Goal: Task Accomplishment & Management: Complete application form

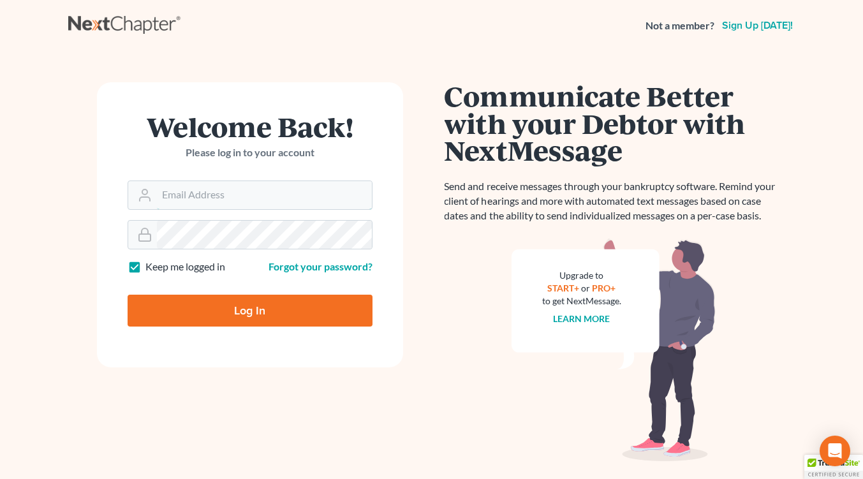
type input "[EMAIL_ADDRESS][DOMAIN_NAME]"
click at [228, 316] on input "Log In" at bounding box center [250, 311] width 245 height 32
type input "Thinking..."
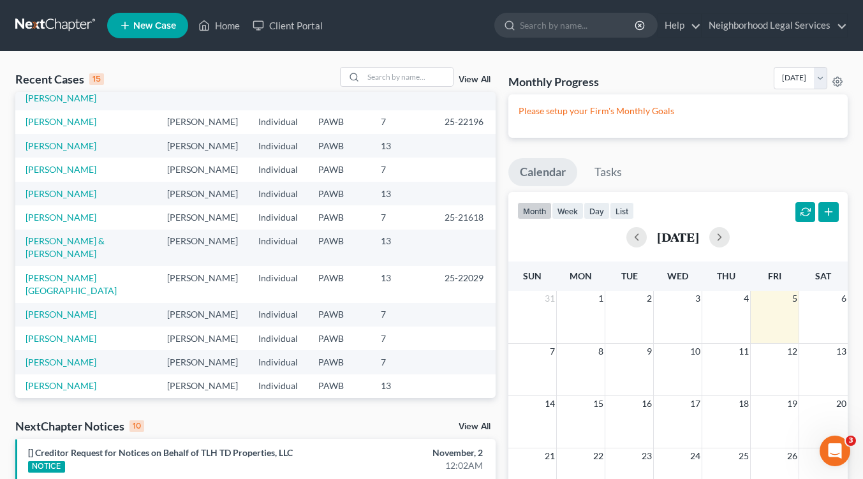
scroll to position [113, 0]
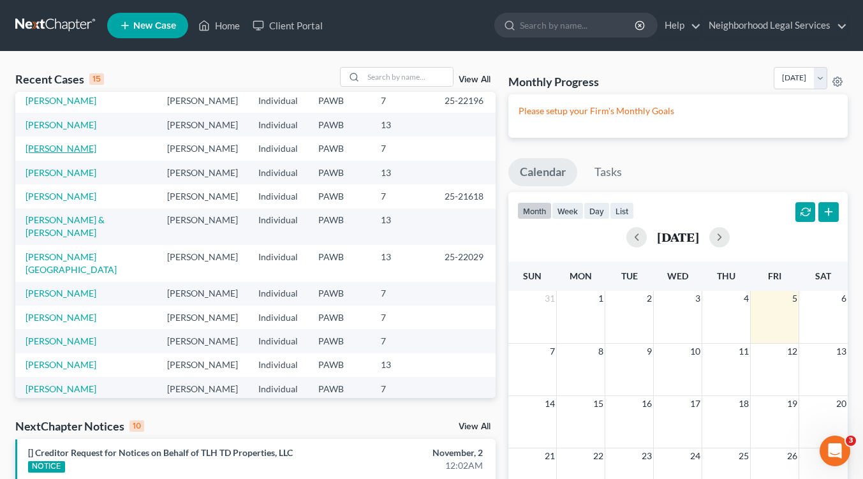
click at [43, 152] on link "[PERSON_NAME]" at bounding box center [61, 148] width 71 height 11
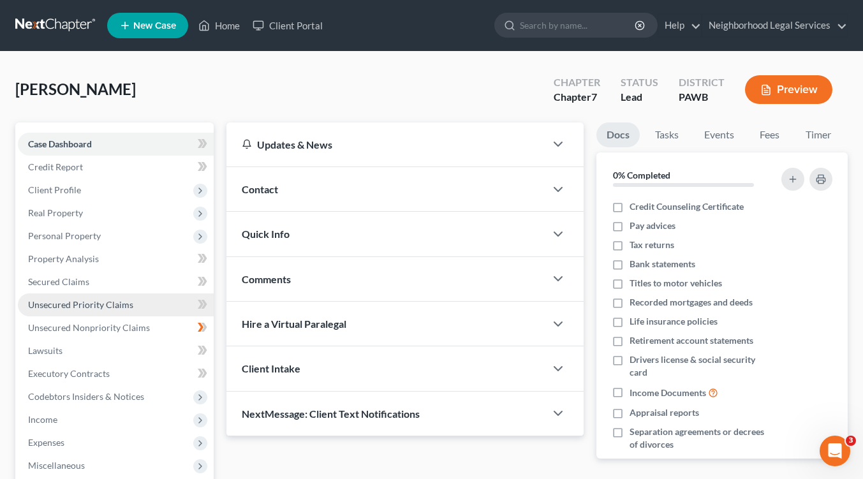
click at [135, 307] on link "Unsecured Priority Claims" at bounding box center [116, 304] width 196 height 23
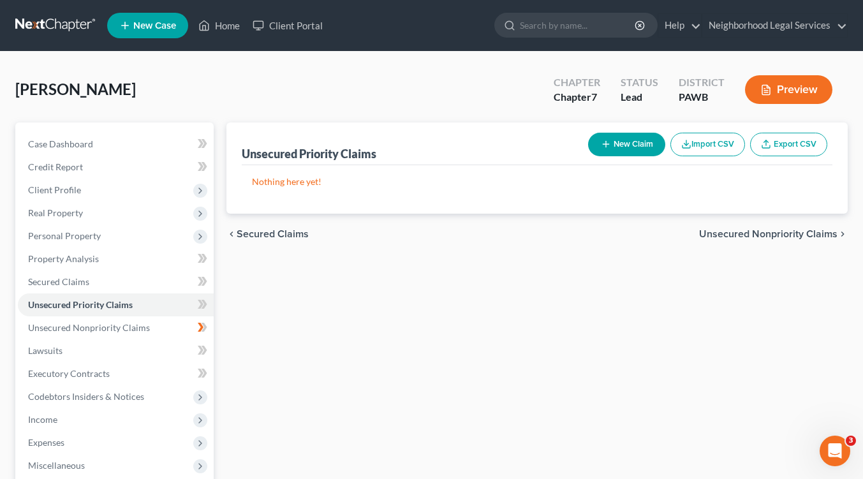
click at [754, 237] on span "Unsecured Nonpriority Claims" at bounding box center [768, 234] width 138 height 10
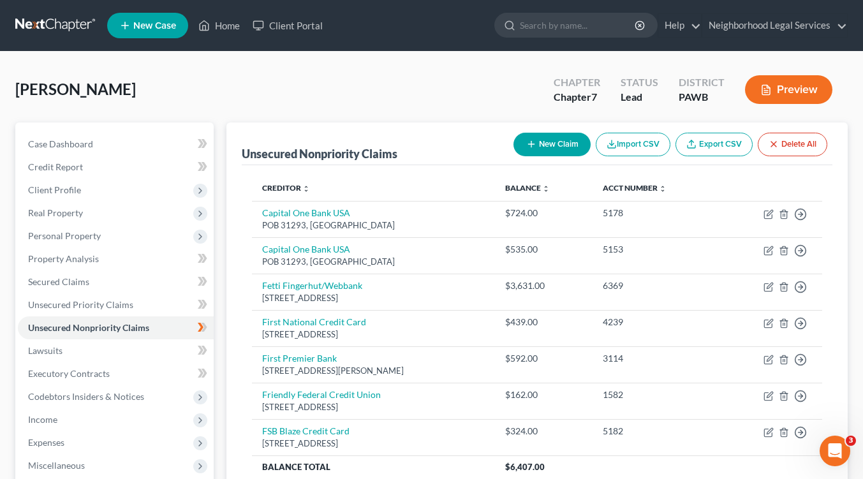
click at [548, 144] on button "New Claim" at bounding box center [551, 145] width 77 height 24
select select "0"
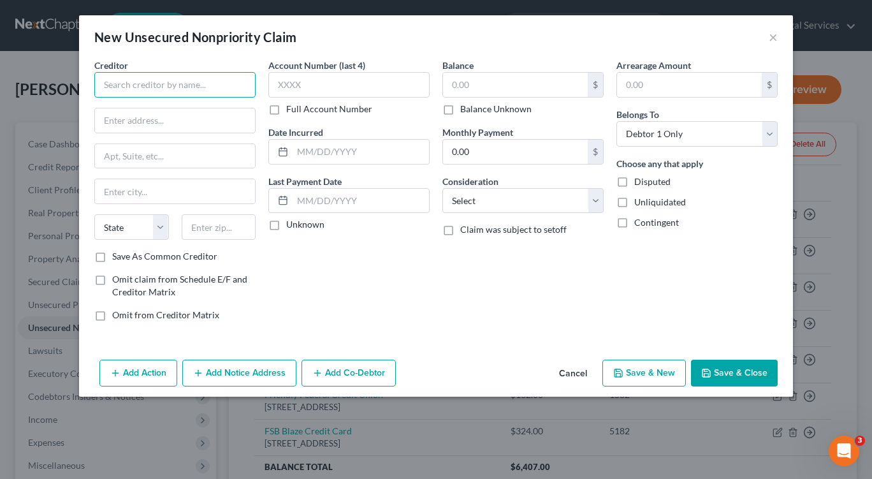
click at [125, 84] on input "text" at bounding box center [174, 85] width 161 height 26
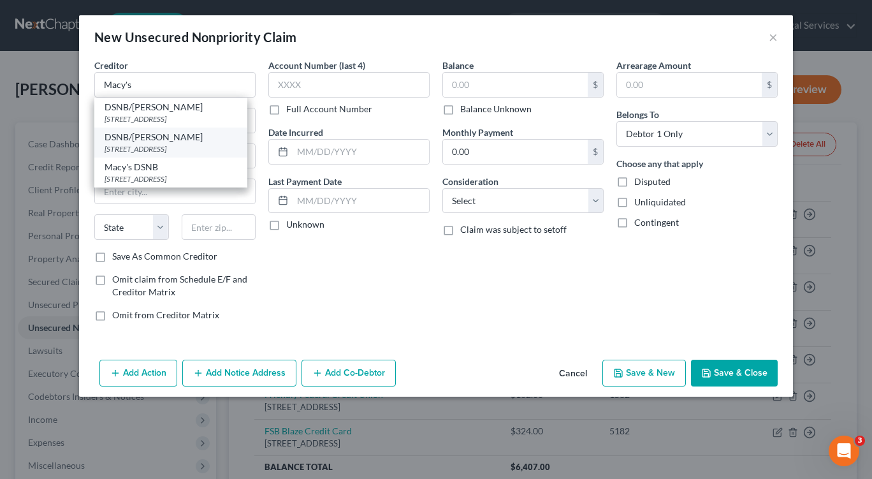
click at [133, 148] on div "PO BOX 8218, Mason, OH 45050" at bounding box center [171, 148] width 133 height 11
type input "DSNB/Macy's"
type input "PO BOX 8218"
type input "Mason"
select select "36"
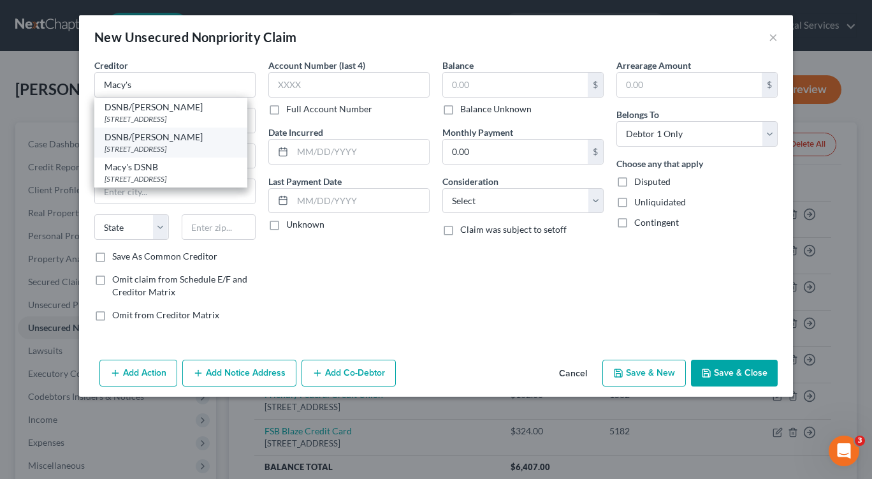
type input "45050"
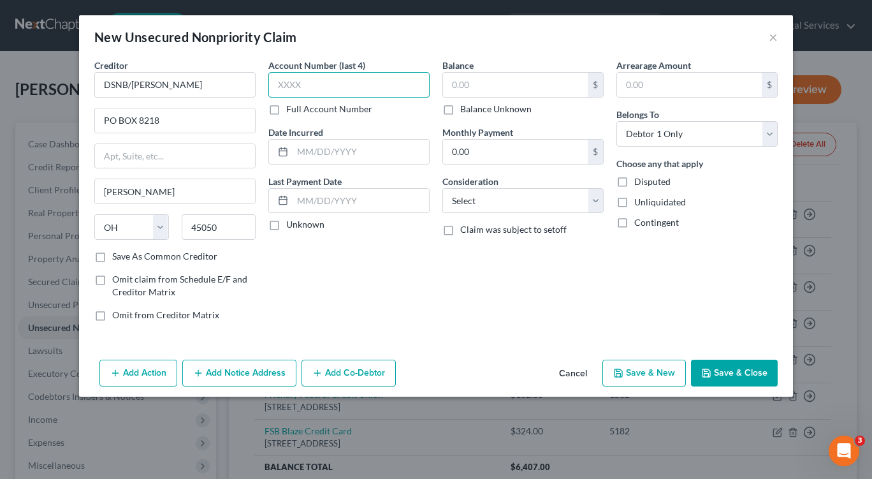
click at [319, 89] on input "text" at bounding box center [348, 85] width 161 height 26
type input "3660"
click at [348, 200] on input "text" at bounding box center [361, 201] width 136 height 24
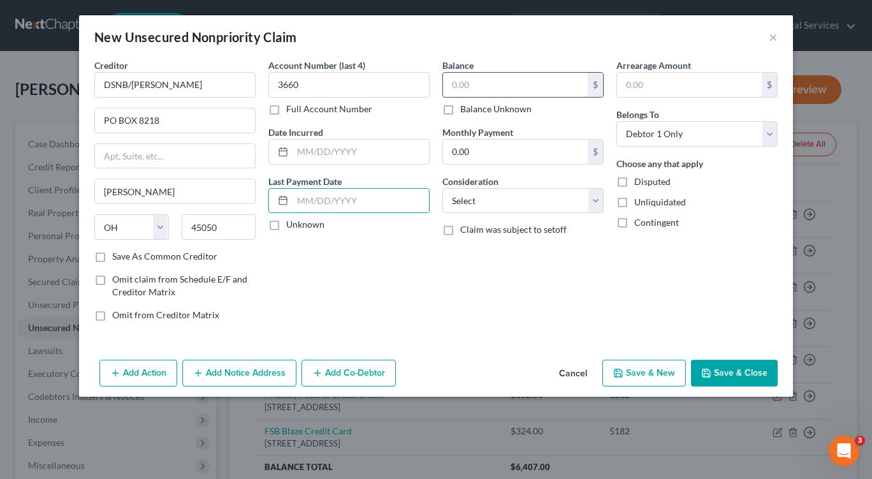
click at [491, 82] on input "text" at bounding box center [515, 85] width 145 height 24
type input "408.00"
click at [592, 204] on select "Select Cable / Satellite Services Collection Agency Credit Card Debt Debt Couns…" at bounding box center [523, 201] width 161 height 26
select select "2"
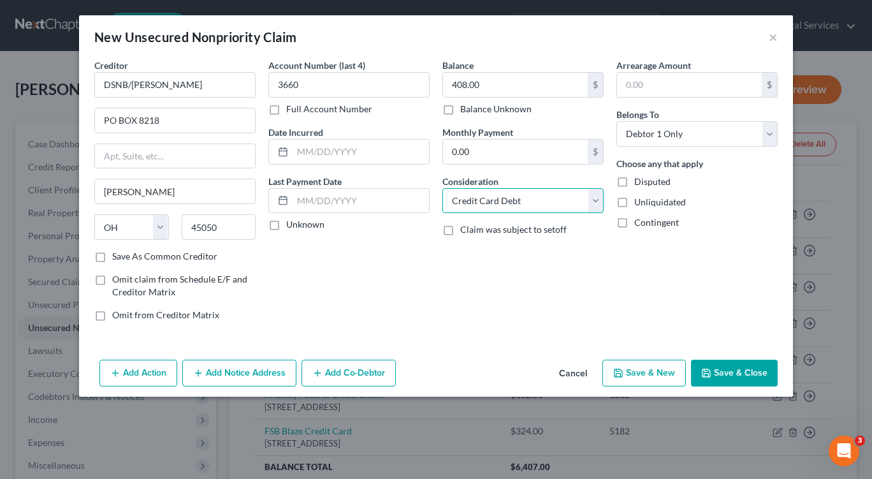
click at [443, 188] on select "Select Cable / Satellite Services Collection Agency Credit Card Debt Debt Couns…" at bounding box center [523, 201] width 161 height 26
click at [651, 376] on button "Save & New" at bounding box center [645, 373] width 84 height 27
select select "0"
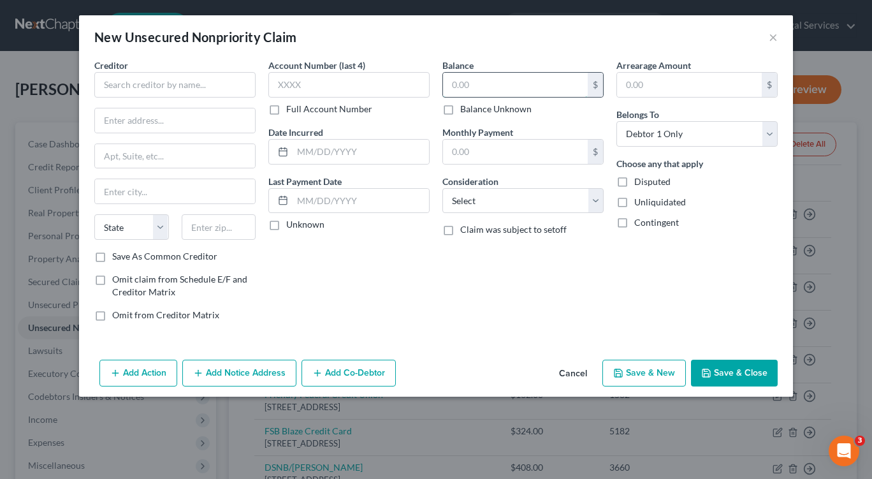
click at [453, 82] on input "text" at bounding box center [515, 85] width 145 height 24
type input "1,672.00"
click at [146, 87] on input "text" at bounding box center [174, 85] width 161 height 26
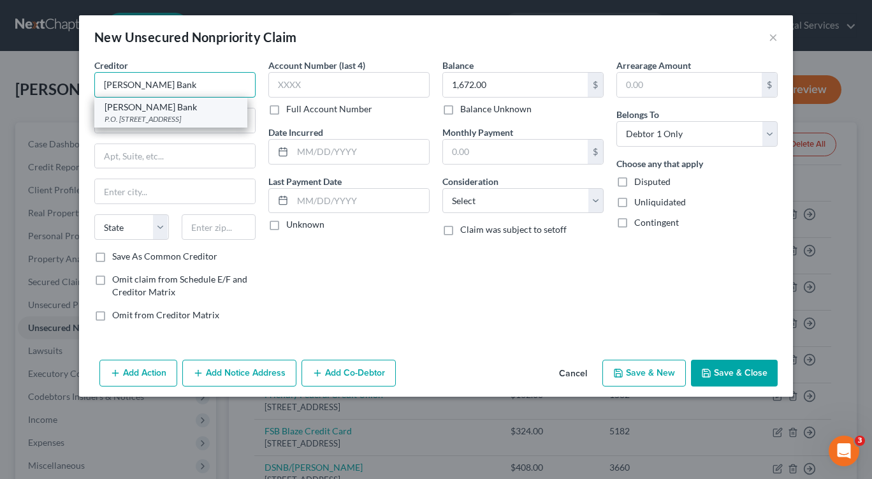
type input "Merrick Bank"
click at [142, 122] on div "P.O. Box 9201, Old Bethpage, NY 11804" at bounding box center [171, 118] width 133 height 11
type input "P.O. Box 9201"
type input "Old Bethpage"
select select "35"
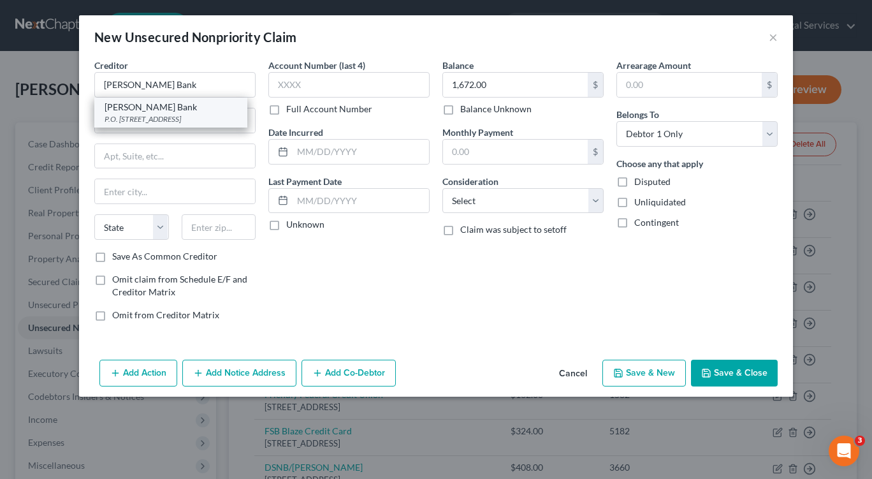
type input "11804"
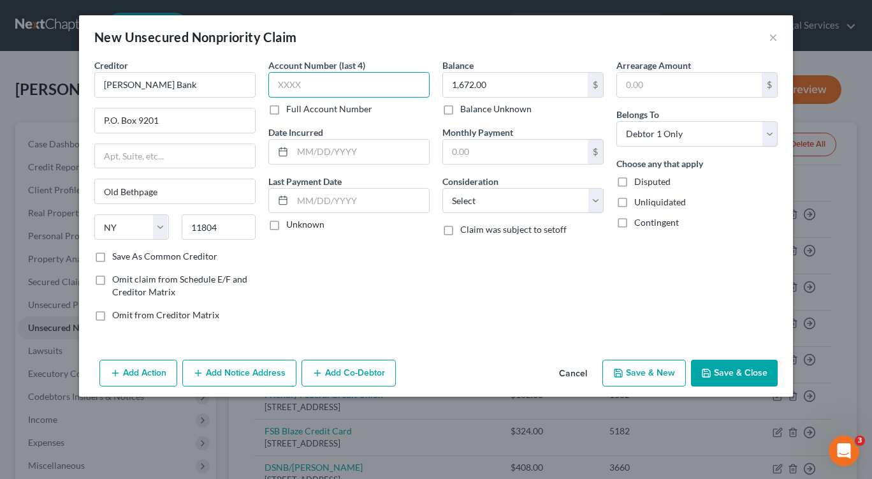
click at [311, 86] on input "text" at bounding box center [348, 85] width 161 height 26
type input "6627"
click at [594, 203] on select "Select Cable / Satellite Services Collection Agency Credit Card Debt Debt Couns…" at bounding box center [523, 201] width 161 height 26
select select "2"
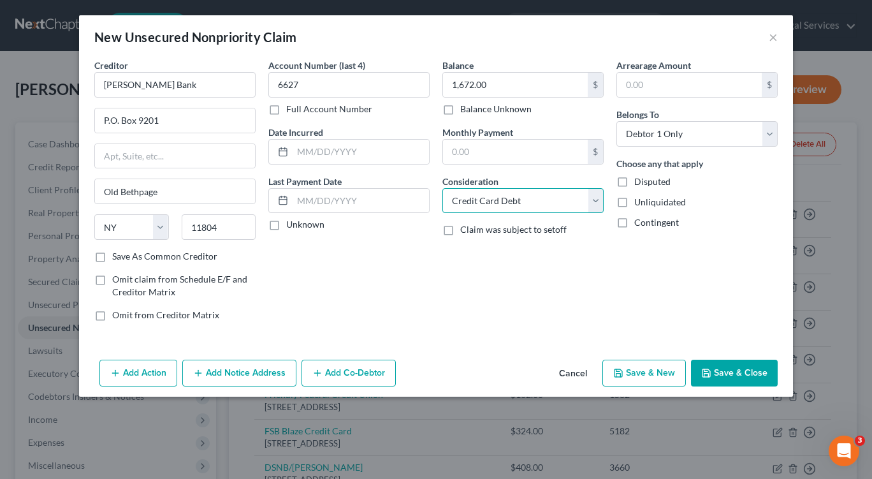
click at [443, 188] on select "Select Cable / Satellite Services Collection Agency Credit Card Debt Debt Couns…" at bounding box center [523, 201] width 161 height 26
click at [638, 370] on button "Save & New" at bounding box center [645, 373] width 84 height 27
select select "0"
type input "0.00"
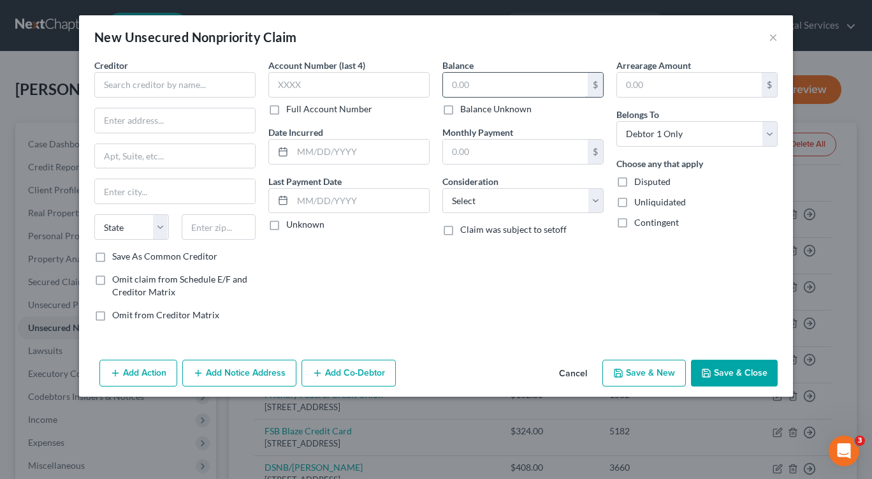
click at [455, 85] on input "text" at bounding box center [515, 85] width 145 height 24
type input "1,805.00"
click at [593, 203] on select "Select Cable / Satellite Services Collection Agency Credit Card Debt Debt Couns…" at bounding box center [523, 201] width 161 height 26
select select "10"
click at [443, 188] on select "Select Cable / Satellite Services Collection Agency Credit Card Debt Debt Couns…" at bounding box center [523, 201] width 161 height 26
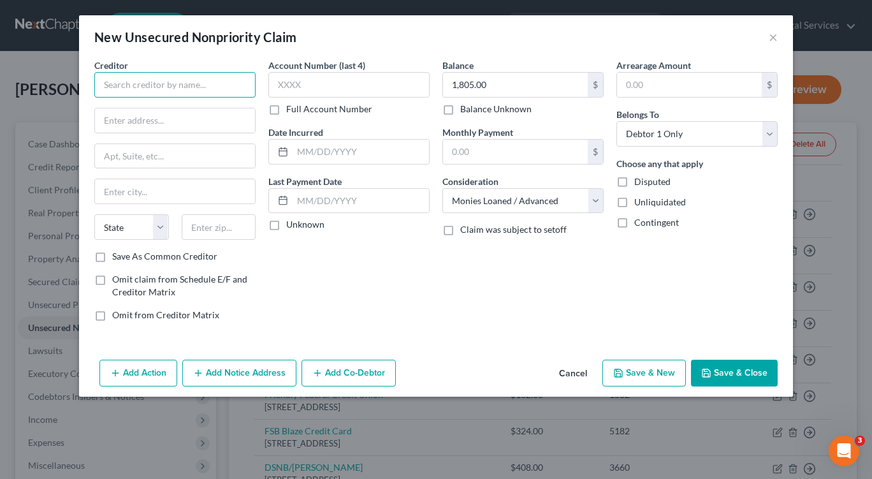
click at [105, 82] on input "text" at bounding box center [174, 85] width 161 height 26
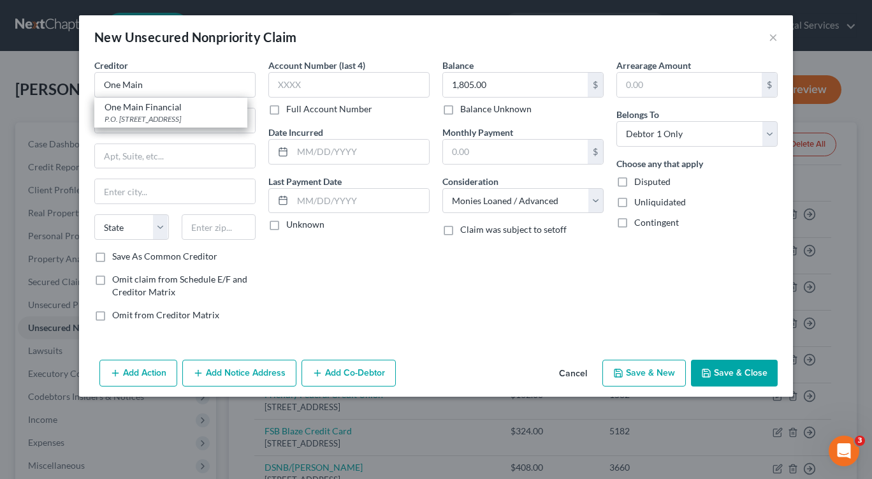
click at [113, 112] on div "One Main Financial" at bounding box center [171, 107] width 133 height 13
type input "One Main Financial"
type input "P.O. Box 1010"
type input "Evansville"
select select "15"
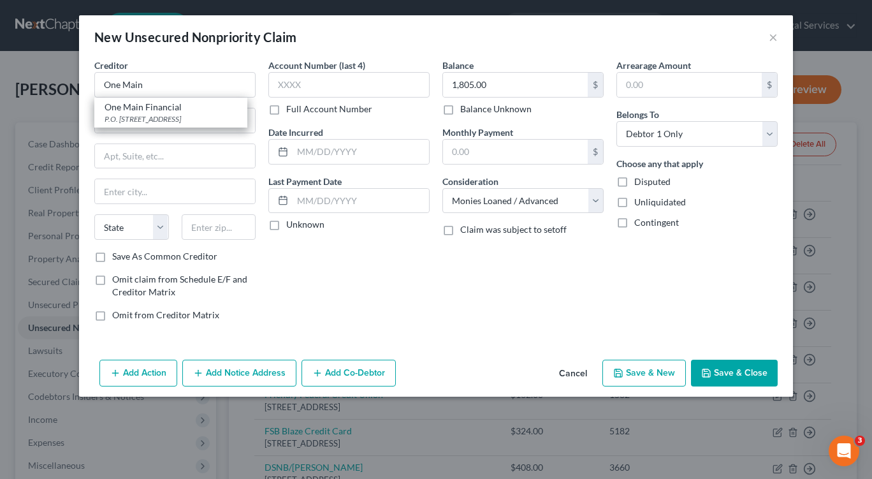
type input "47706"
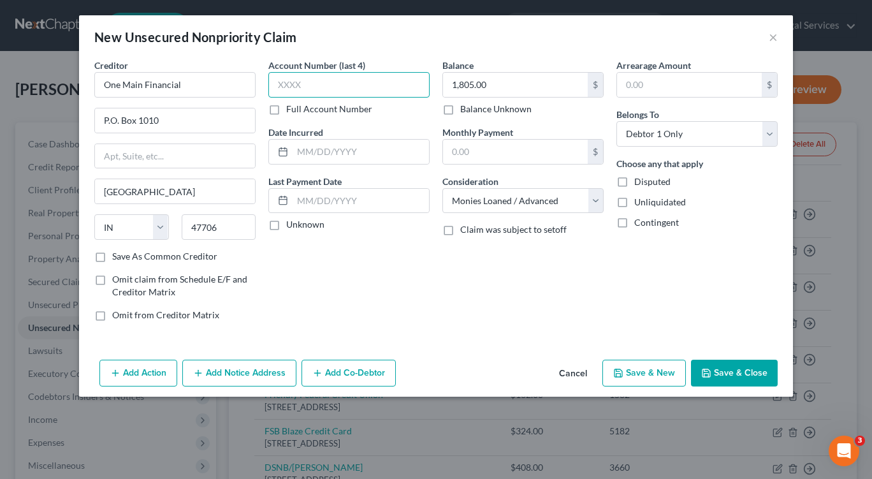
click at [306, 82] on input "text" at bounding box center [348, 85] width 161 height 26
type input "6786"
click at [626, 378] on button "Save & New" at bounding box center [645, 373] width 84 height 27
select select "0"
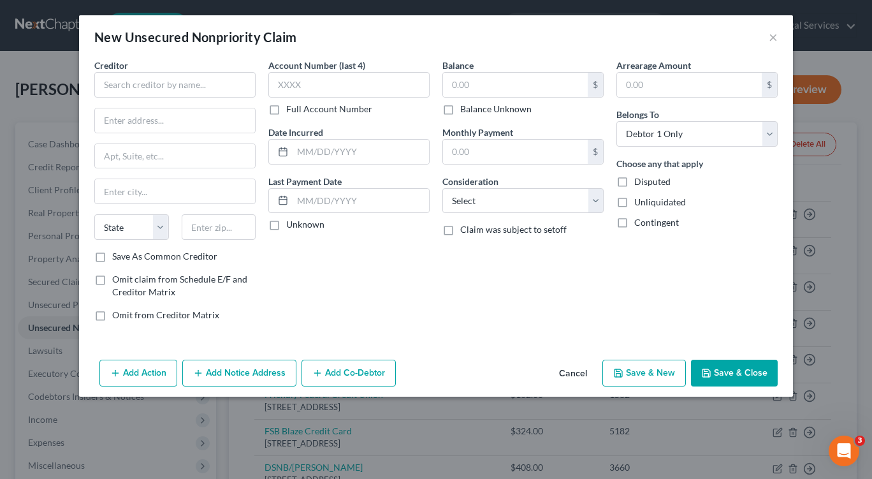
type input "0.00"
click at [485, 85] on input "text" at bounding box center [515, 85] width 145 height 24
type input "5,548.00"
click at [603, 207] on select "Select Cable / Satellite Services Collection Agency Credit Card Debt Debt Couns…" at bounding box center [523, 201] width 161 height 26
select select "2"
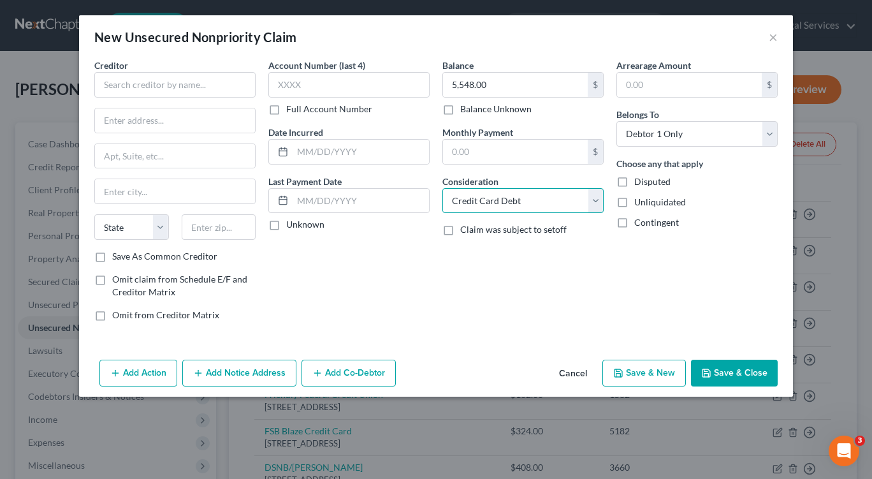
click at [443, 188] on select "Select Cable / Satellite Services Collection Agency Credit Card Debt Debt Couns…" at bounding box center [523, 201] width 161 height 26
click at [135, 83] on input "text" at bounding box center [174, 85] width 161 height 26
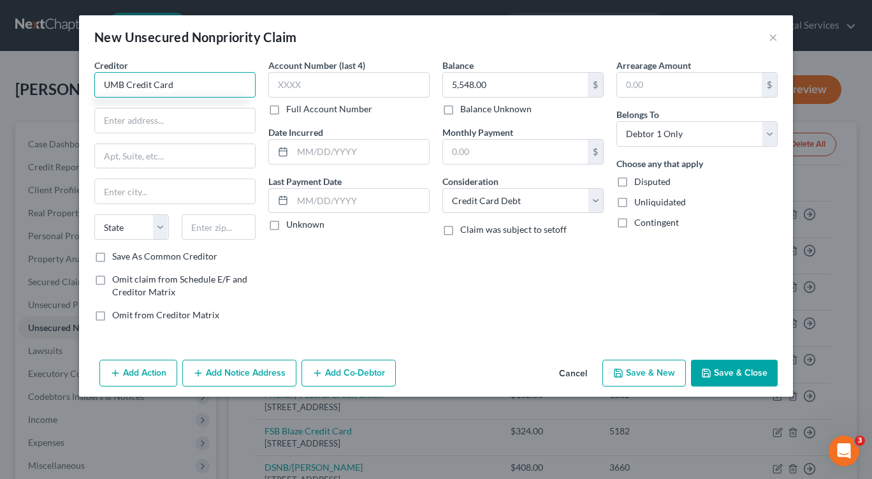
type input "UMB Credit Card"
click at [209, 116] on input "text" at bounding box center [175, 120] width 160 height 24
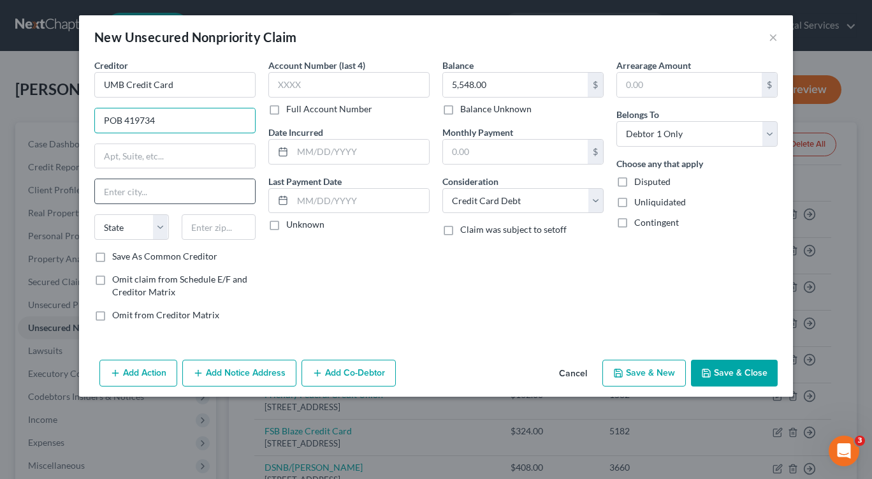
type input "POB 419734"
click at [189, 188] on input "text" at bounding box center [175, 191] width 160 height 24
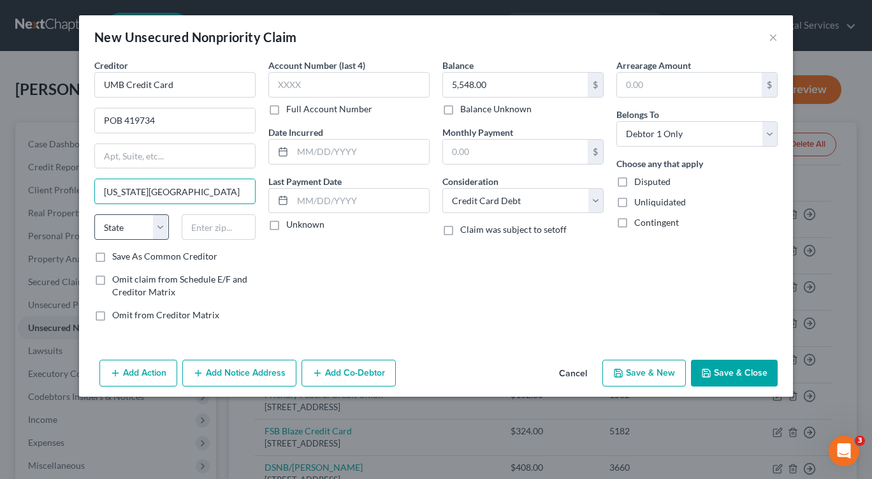
type input "Kansas City"
click at [157, 231] on select "State AL AK AR AZ CA CO CT DE DC FL GA GU HI ID IL IN IA KS KY LA ME MD MA MI M…" at bounding box center [131, 227] width 75 height 26
select select "26"
click at [94, 214] on select "State AL AK AR AZ CA CO CT DE DC FL GA GU HI ID IL IN IA KS KY LA ME MD MA MI M…" at bounding box center [131, 227] width 75 height 26
click at [196, 228] on input "text" at bounding box center [219, 227] width 75 height 26
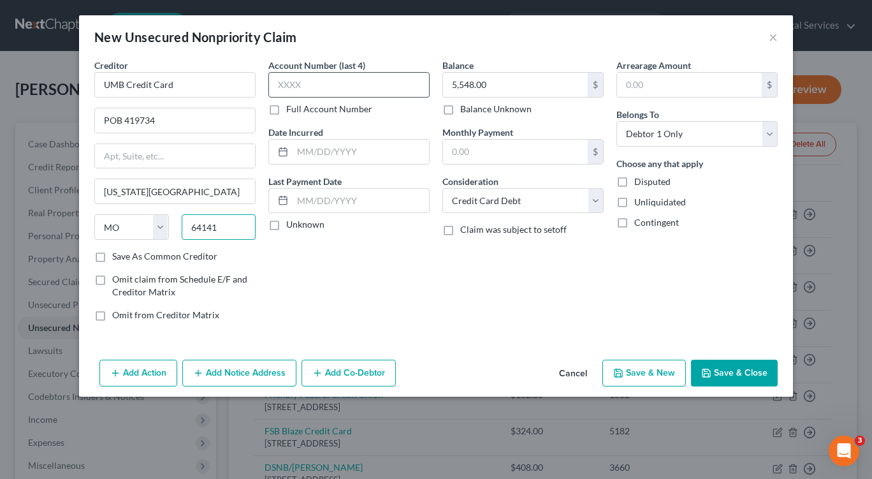
type input "64141"
click at [359, 85] on input "text" at bounding box center [348, 85] width 161 height 26
type input "1046"
click at [631, 374] on button "Save & New" at bounding box center [645, 373] width 84 height 27
select select "0"
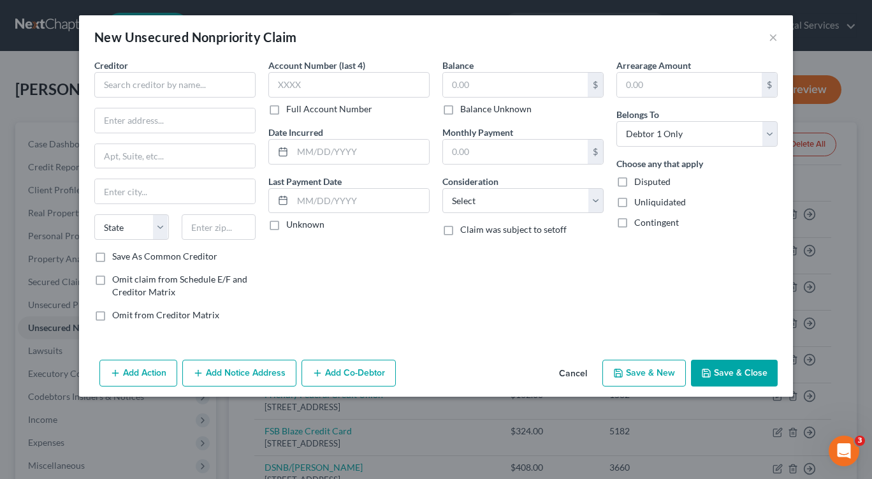
type input "0.00"
click at [230, 87] on input "text" at bounding box center [174, 85] width 161 height 26
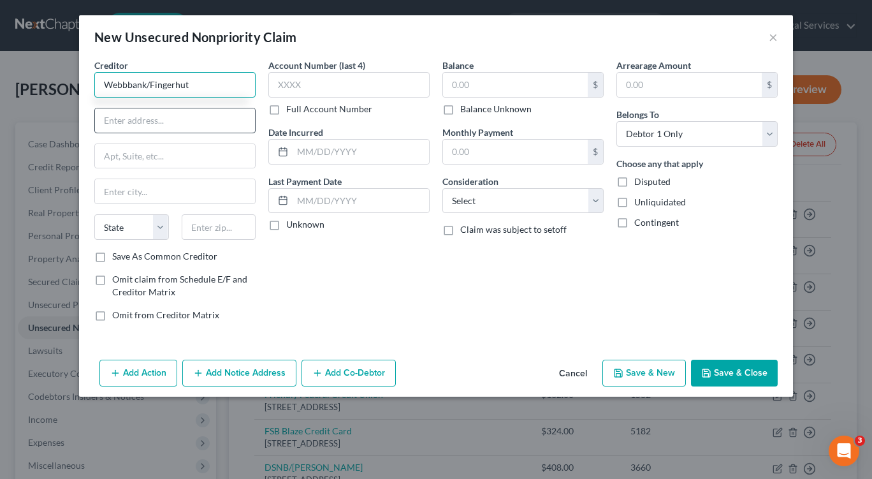
type input "Webbbank/Fingerhut"
click at [201, 121] on input "text" at bounding box center [175, 120] width 160 height 24
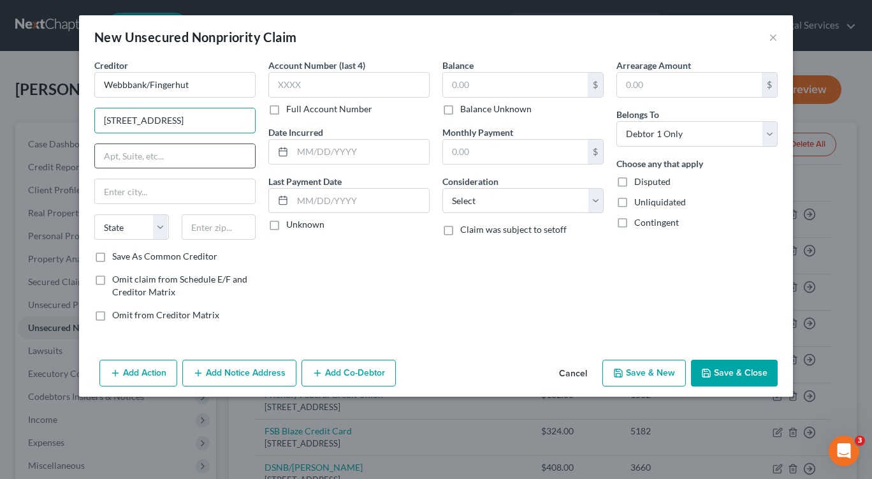
type input "6250 Ridgewood Road"
click at [154, 158] on input "text" at bounding box center [175, 156] width 160 height 24
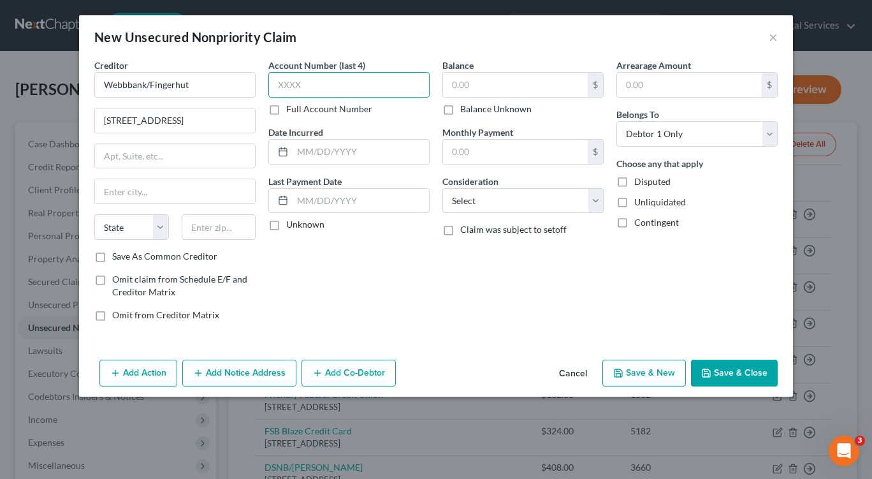
click at [367, 88] on input "text" at bounding box center [348, 85] width 161 height 26
type input "8309"
click at [474, 88] on input "text" at bounding box center [515, 85] width 145 height 24
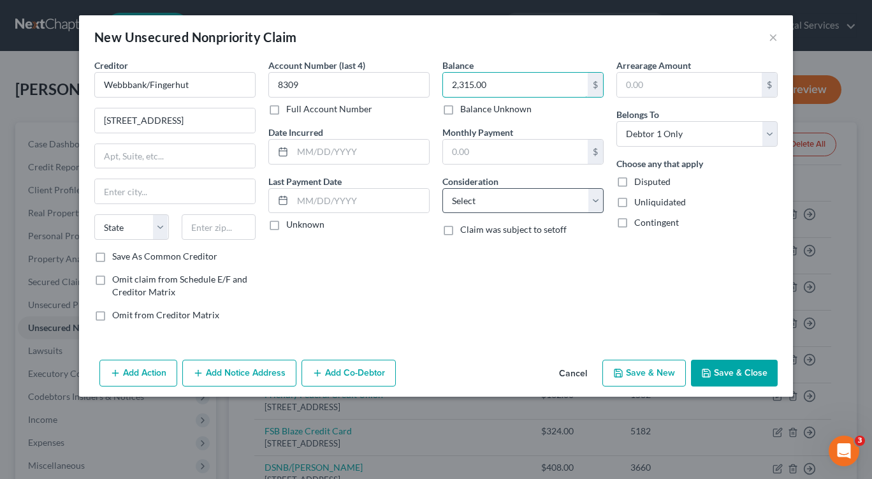
type input "2,315.00"
click at [597, 196] on select "Select Cable / Satellite Services Collection Agency Credit Card Debt Debt Couns…" at bounding box center [523, 201] width 161 height 26
select select "2"
click at [443, 188] on select "Select Cable / Satellite Services Collection Agency Credit Card Debt Debt Couns…" at bounding box center [523, 201] width 161 height 26
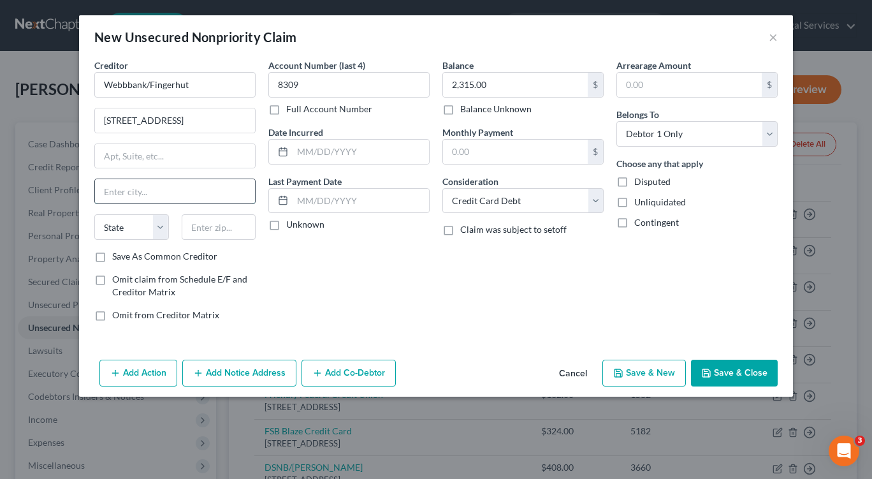
click at [180, 194] on input "text" at bounding box center [175, 191] width 160 height 24
type input "St. Cloud"
click at [166, 228] on select "State AL AK AR AZ CA CO CT DE DC FL GA GU HI ID IL IN IA KS KY LA ME MD MA MI M…" at bounding box center [131, 227] width 75 height 26
select select "24"
click at [94, 214] on select "State AL AK AR AZ CA CO CT DE DC FL GA GU HI ID IL IN IA KS KY LA ME MD MA MI M…" at bounding box center [131, 227] width 75 height 26
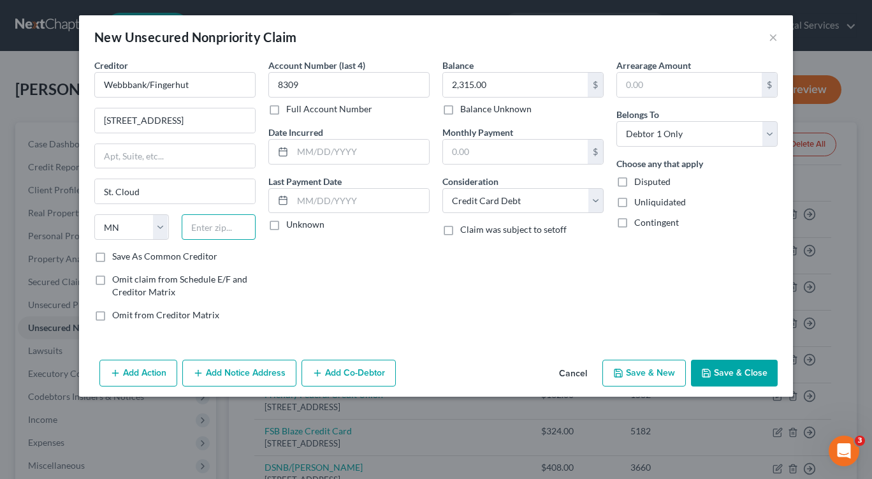
click at [222, 226] on input "text" at bounding box center [219, 227] width 75 height 26
type input "56303"
type input "Saint Cloud"
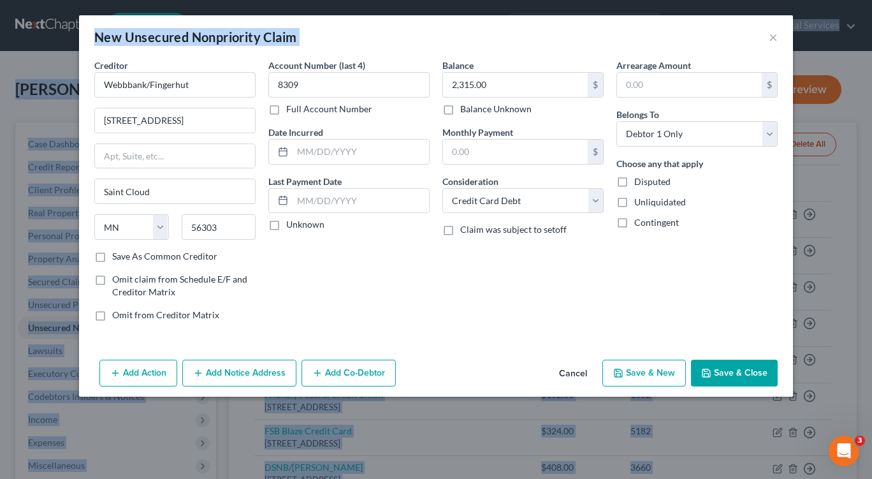
drag, startPoint x: 618, startPoint y: 28, endPoint x: 360, endPoint y: -4, distance: 259.6
click at [360, 0] on html "Home New Case Client Portal Neighborhood Legal Services slaters@nlsa.us My Acco…" at bounding box center [436, 369] width 872 height 738
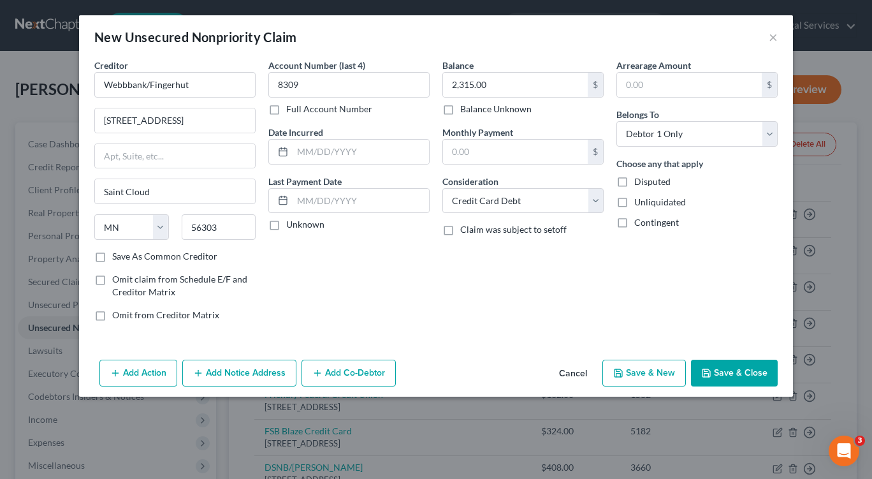
click at [828, 10] on div "New Unsecured Nonpriority Claim × Creditor * Webbbank/Fingerhut 6250 Ridgewood …" at bounding box center [436, 239] width 872 height 479
click at [640, 371] on button "Save & New" at bounding box center [645, 373] width 84 height 27
select select "0"
click at [776, 36] on button "×" at bounding box center [773, 36] width 9 height 15
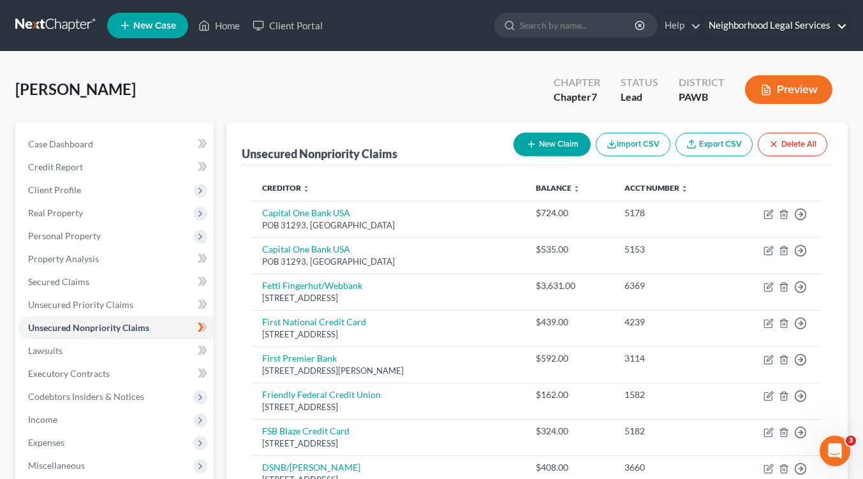
click at [796, 26] on link "Neighborhood Legal Services" at bounding box center [774, 25] width 145 height 23
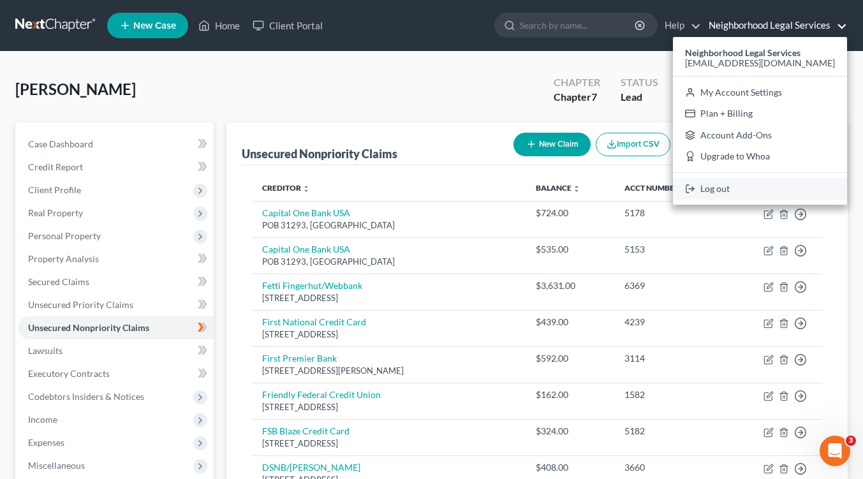
click at [748, 186] on link "Log out" at bounding box center [760, 189] width 174 height 22
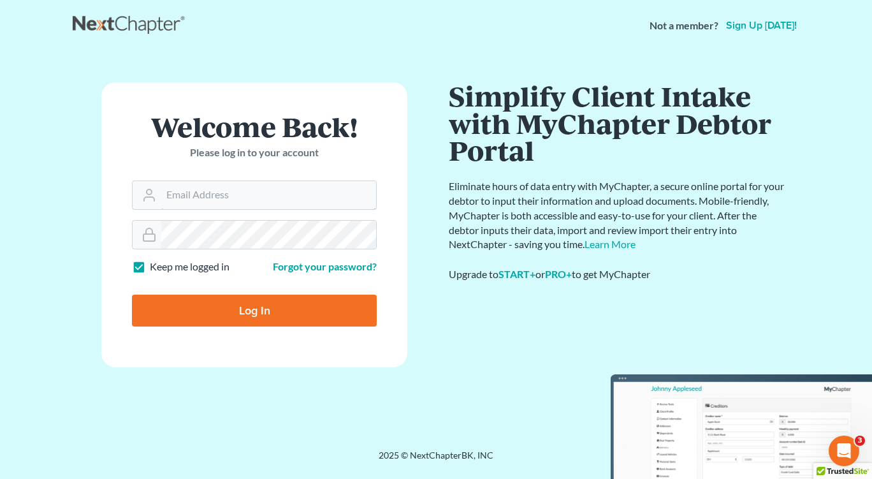
type input "[EMAIL_ADDRESS][DOMAIN_NAME]"
click at [257, 308] on input "Log In" at bounding box center [254, 311] width 245 height 32
type input "Thinking..."
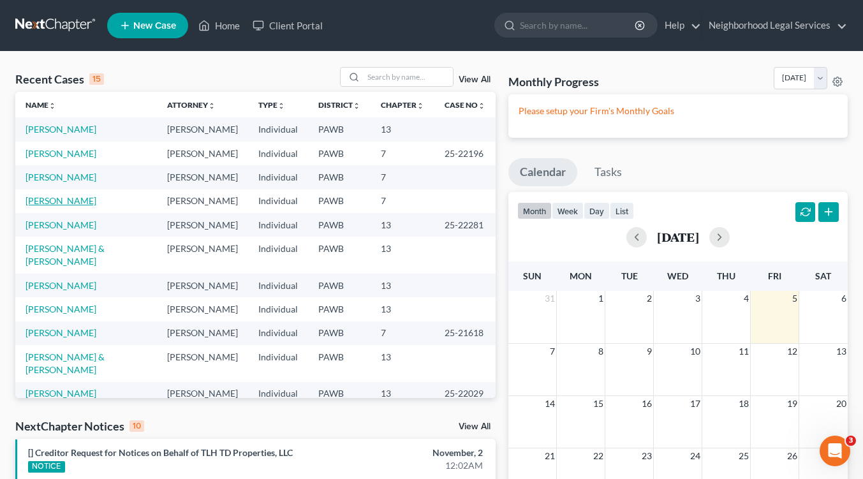
click at [65, 198] on link "Walker, Xavier" at bounding box center [61, 200] width 71 height 11
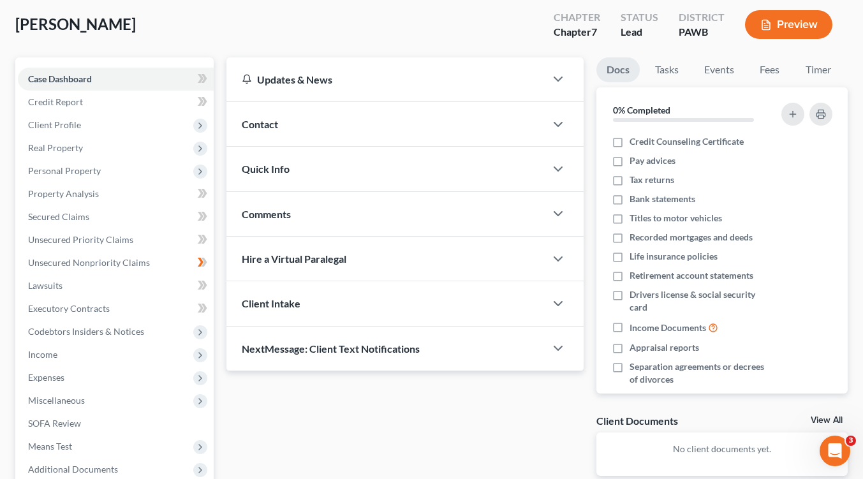
scroll to position [128, 0]
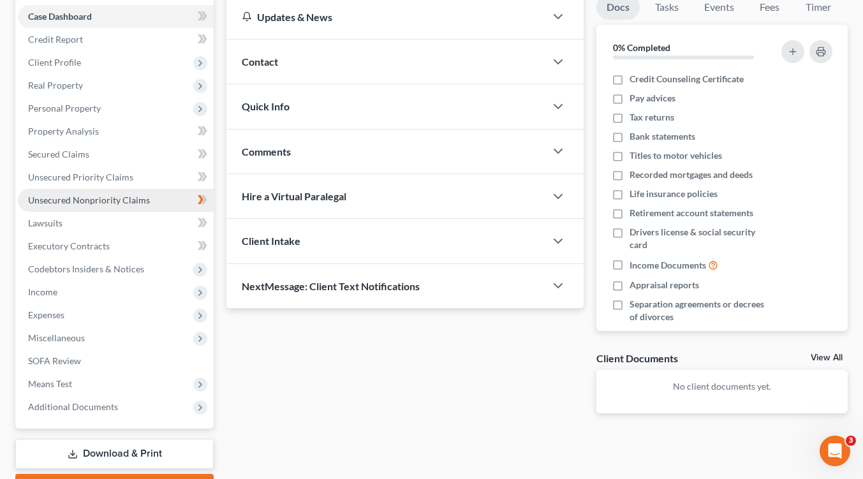
click at [144, 200] on span "Unsecured Nonpriority Claims" at bounding box center [89, 199] width 122 height 11
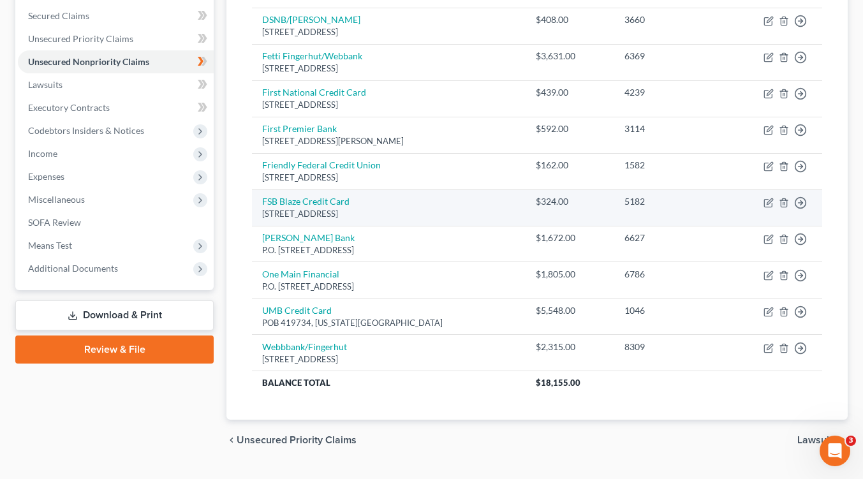
scroll to position [295, 0]
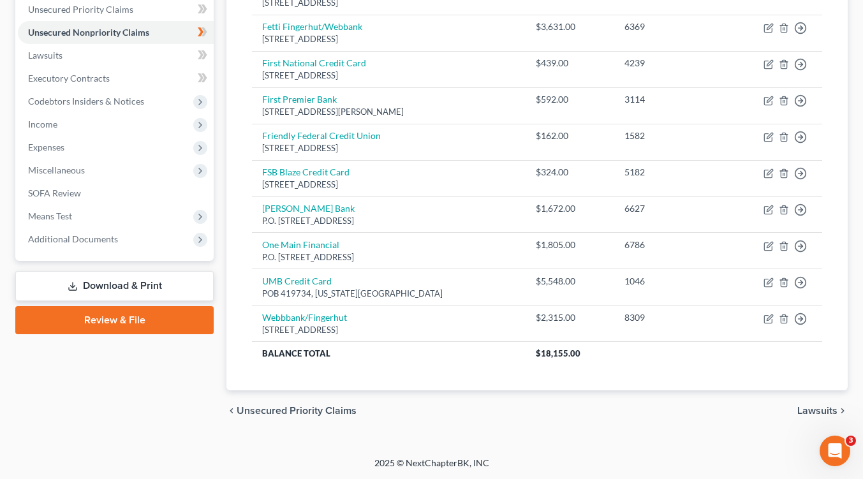
click at [819, 407] on span "Lawsuits" at bounding box center [817, 411] width 40 height 10
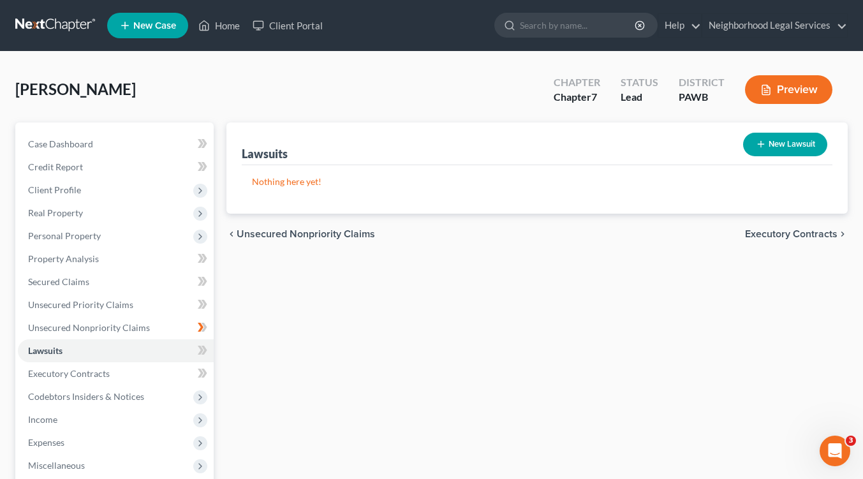
click at [777, 231] on span "Executory Contracts" at bounding box center [791, 234] width 92 height 10
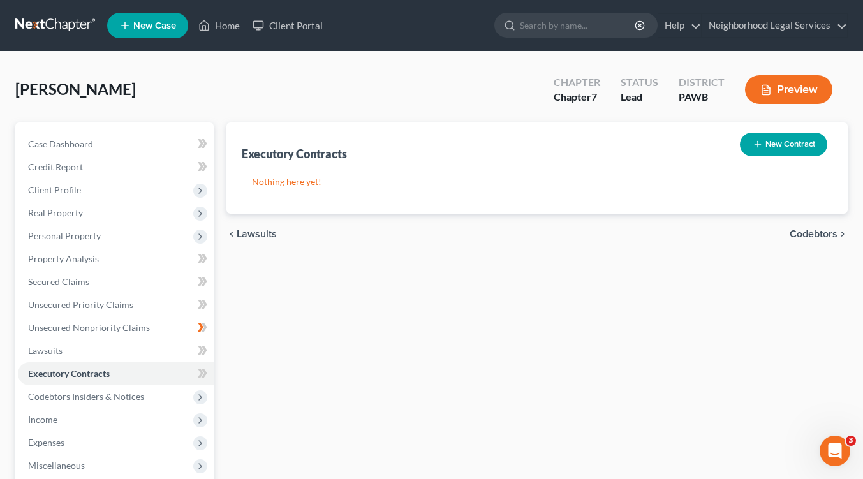
click at [807, 229] on span "Codebtors" at bounding box center [813, 234] width 48 height 10
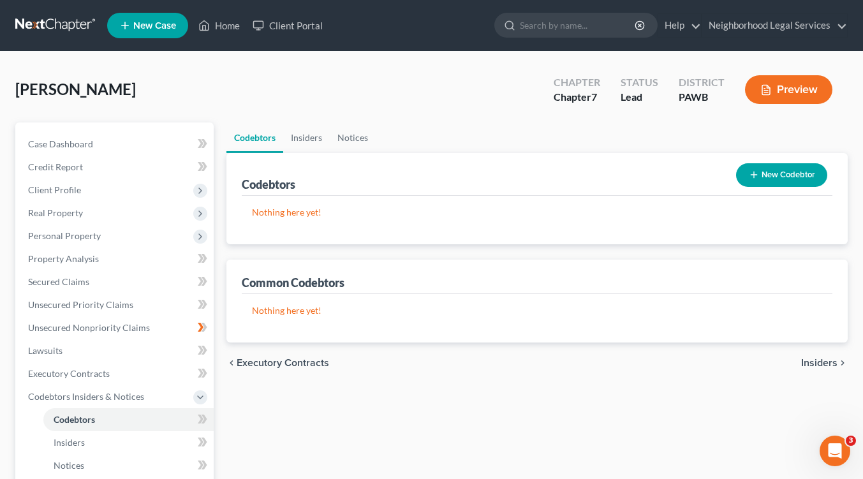
click at [835, 360] on span "Insiders" at bounding box center [819, 363] width 36 height 10
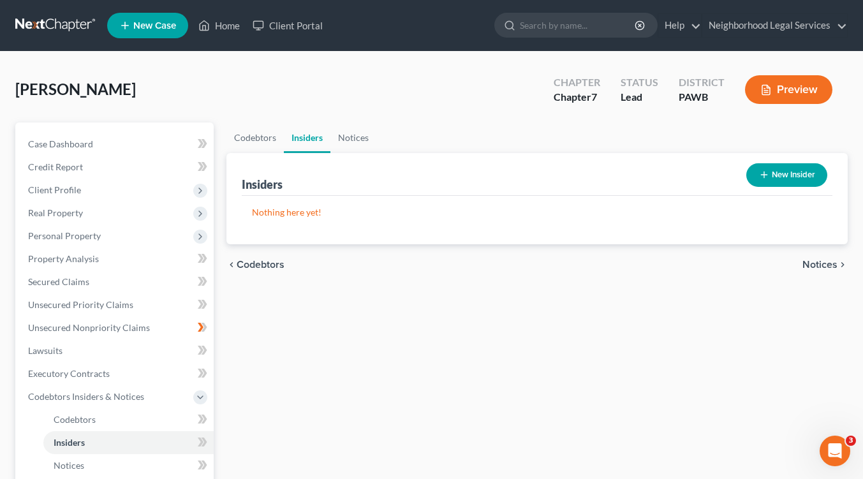
click at [828, 261] on span "Notices" at bounding box center [819, 265] width 35 height 10
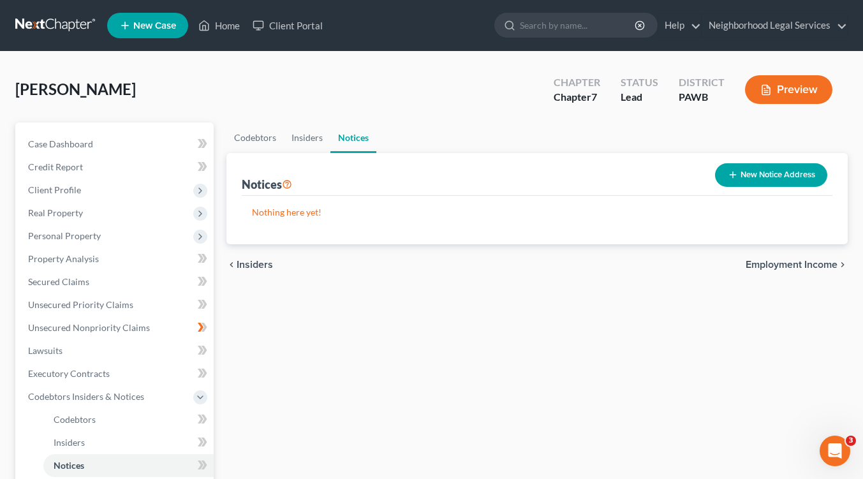
click at [819, 265] on span "Employment Income" at bounding box center [791, 265] width 92 height 10
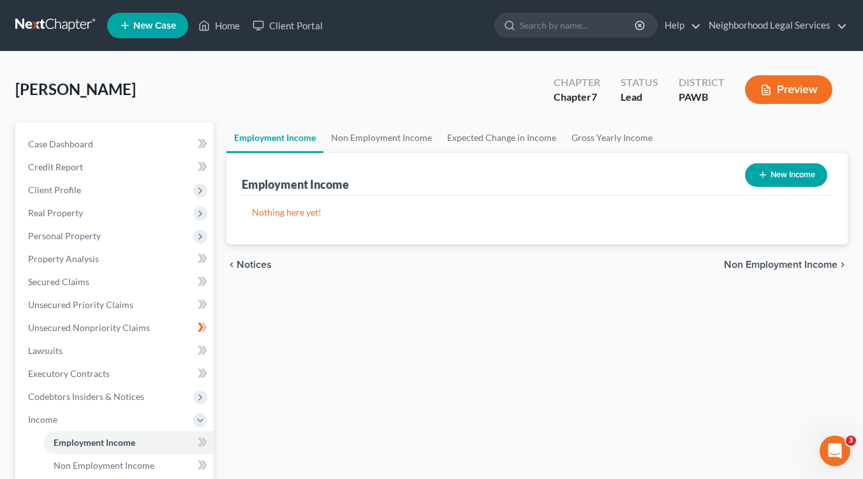
click at [819, 265] on span "Non Employment Income" at bounding box center [780, 265] width 113 height 10
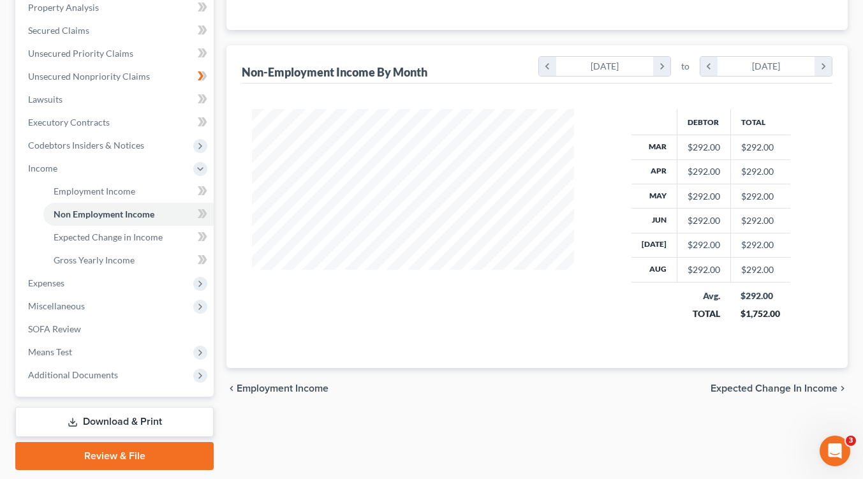
scroll to position [255, 0]
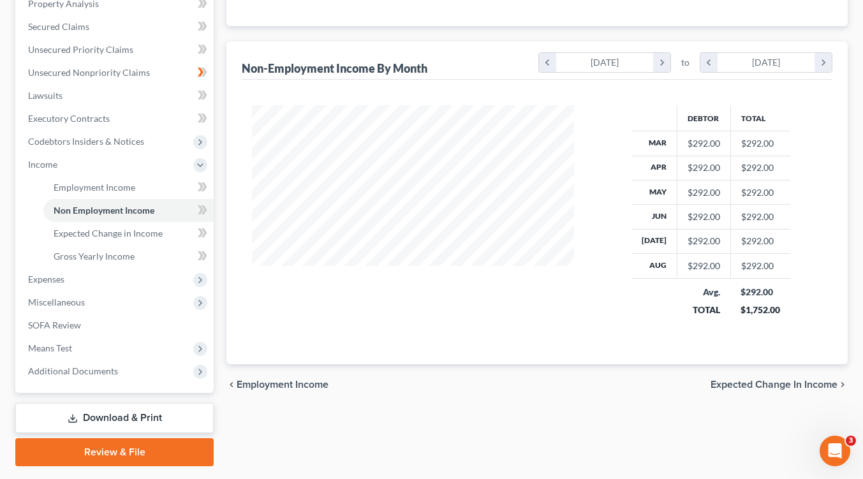
click at [808, 382] on span "Expected Change in Income" at bounding box center [773, 384] width 127 height 10
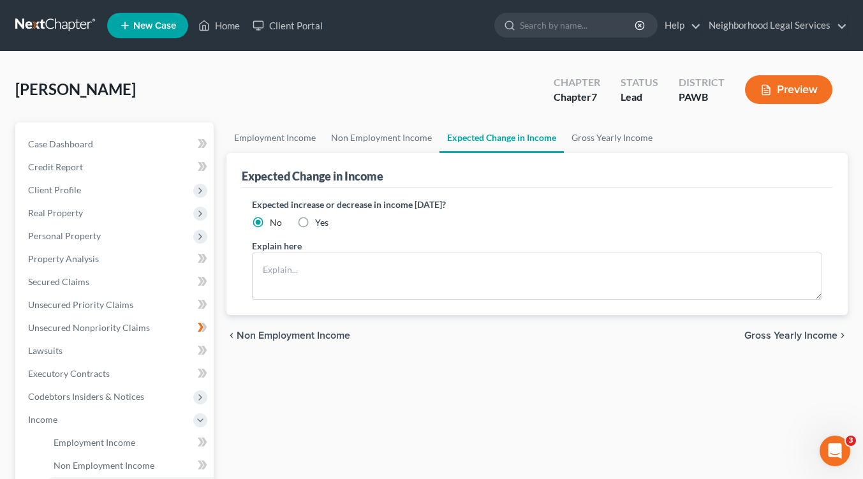
click at [791, 331] on span "Gross Yearly Income" at bounding box center [790, 335] width 93 height 10
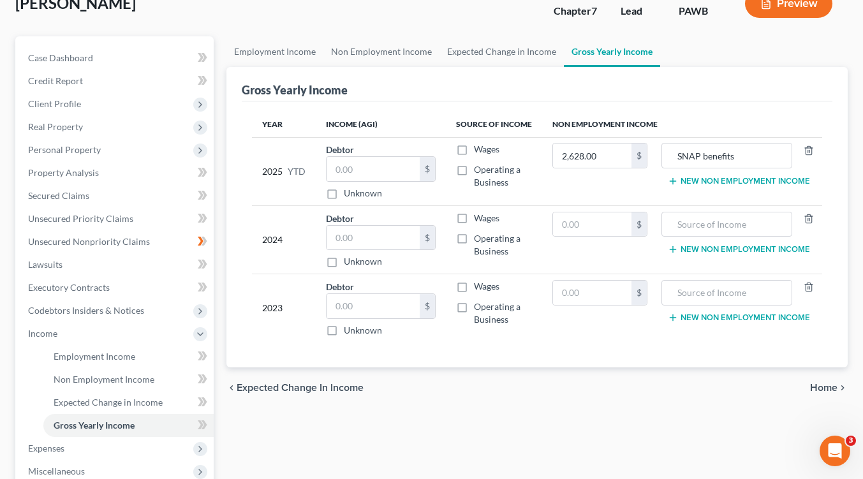
scroll to position [191, 0]
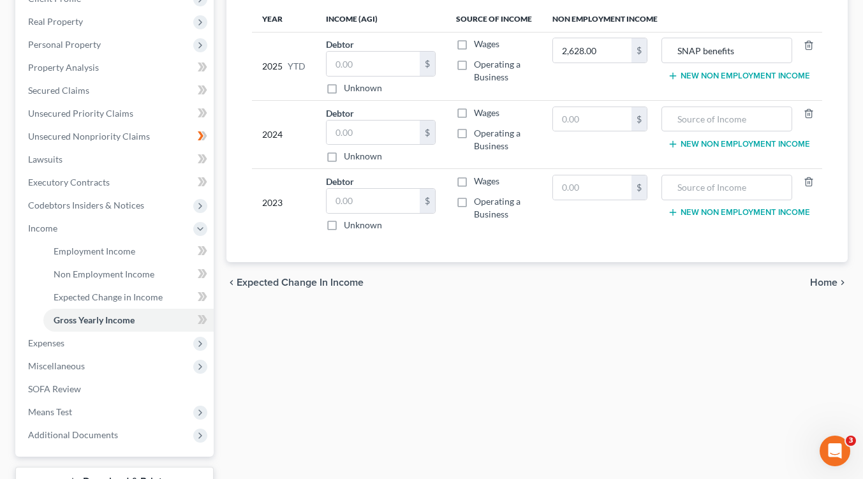
click at [825, 281] on span "Home" at bounding box center [823, 282] width 27 height 10
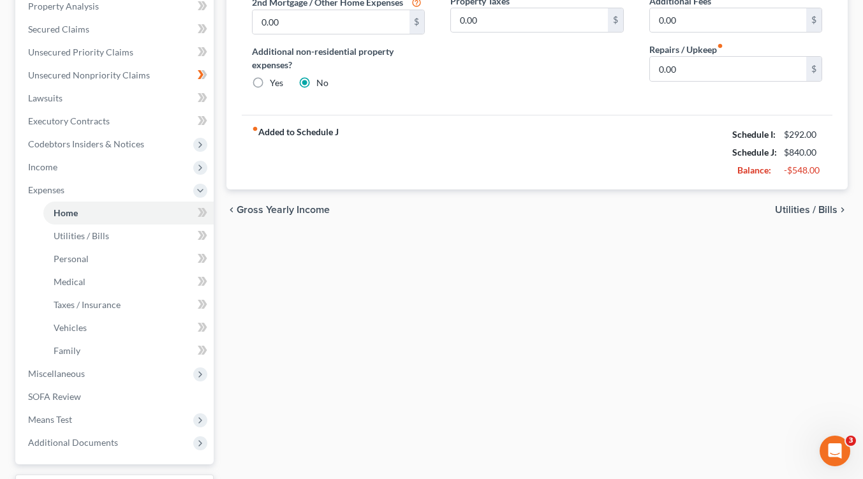
scroll to position [255, 0]
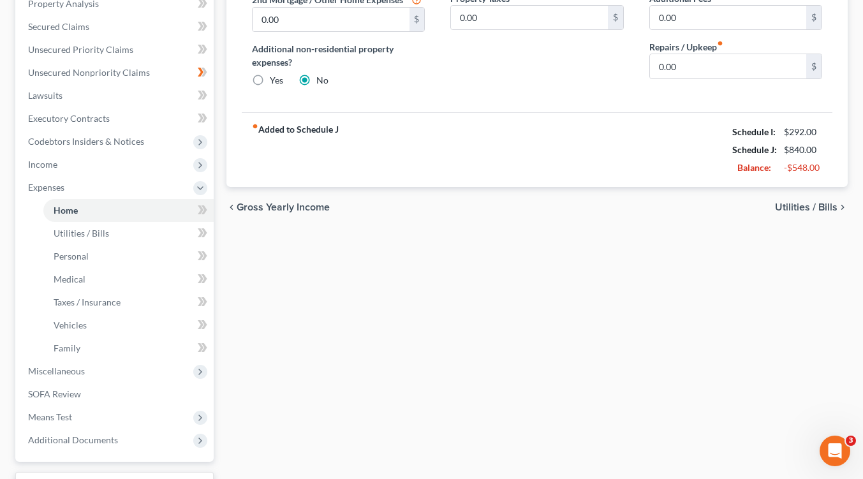
click at [815, 206] on span "Utilities / Bills" at bounding box center [806, 207] width 62 height 10
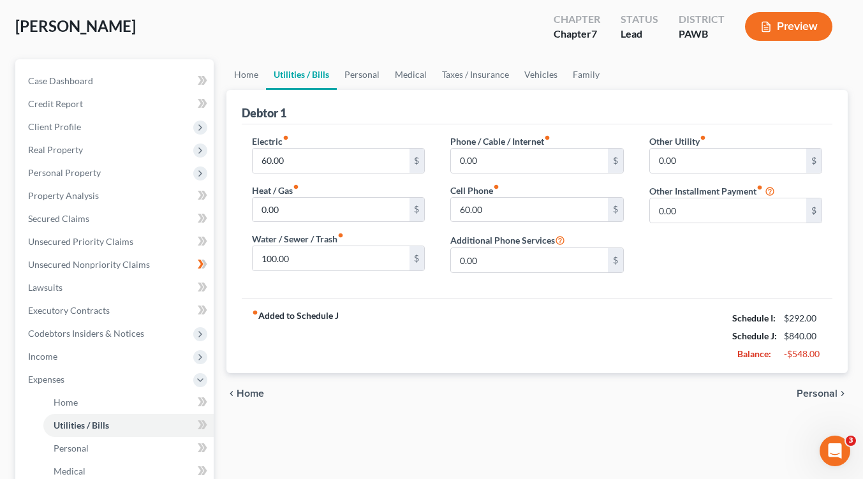
scroll to position [191, 0]
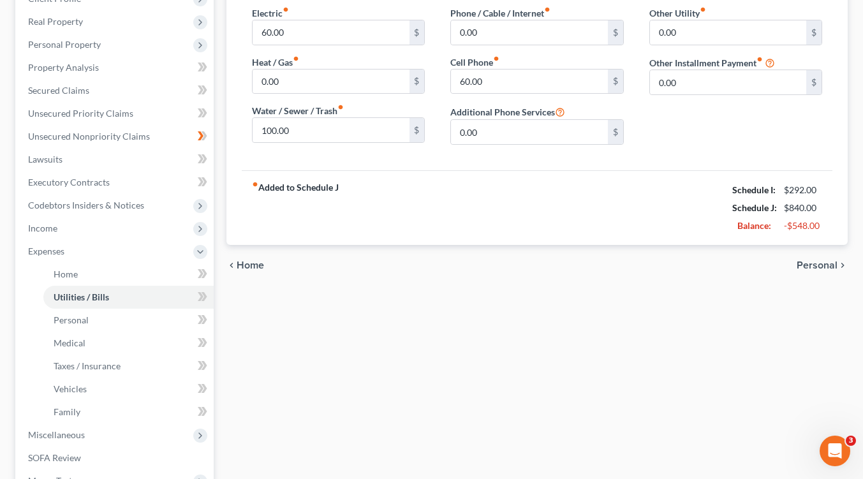
click at [819, 263] on span "Personal" at bounding box center [816, 265] width 41 height 10
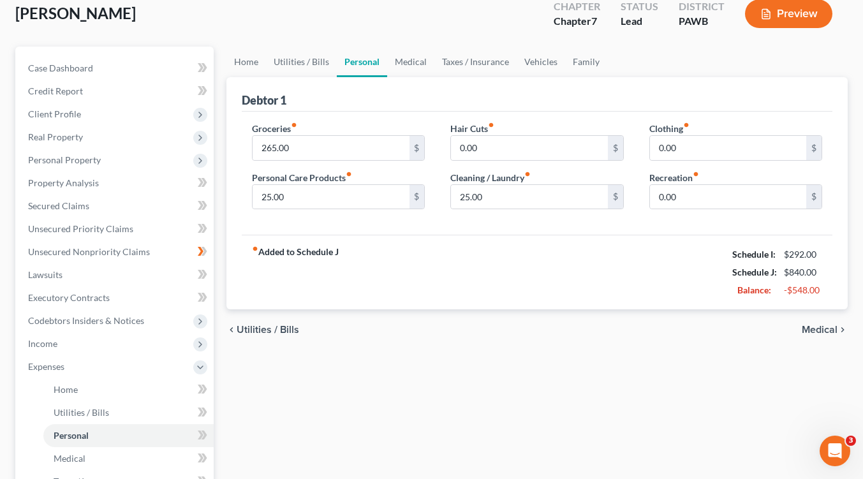
scroll to position [191, 0]
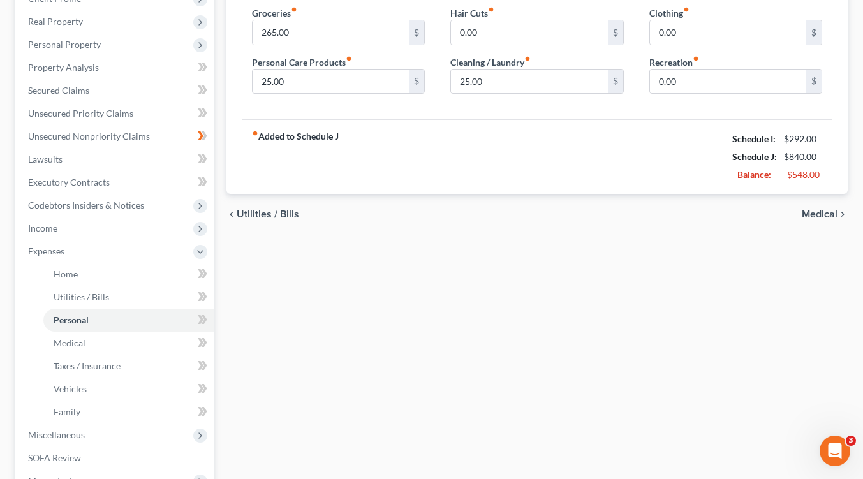
click at [820, 212] on span "Medical" at bounding box center [820, 214] width 36 height 10
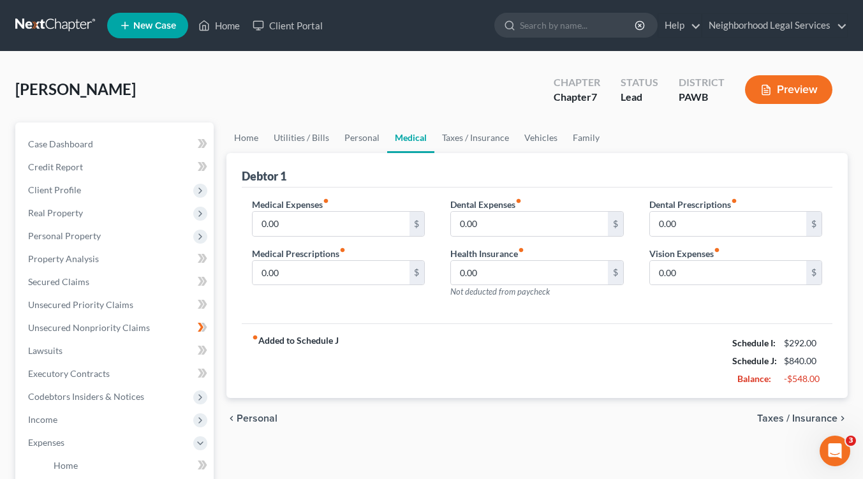
click at [816, 416] on span "Taxes / Insurance" at bounding box center [797, 418] width 80 height 10
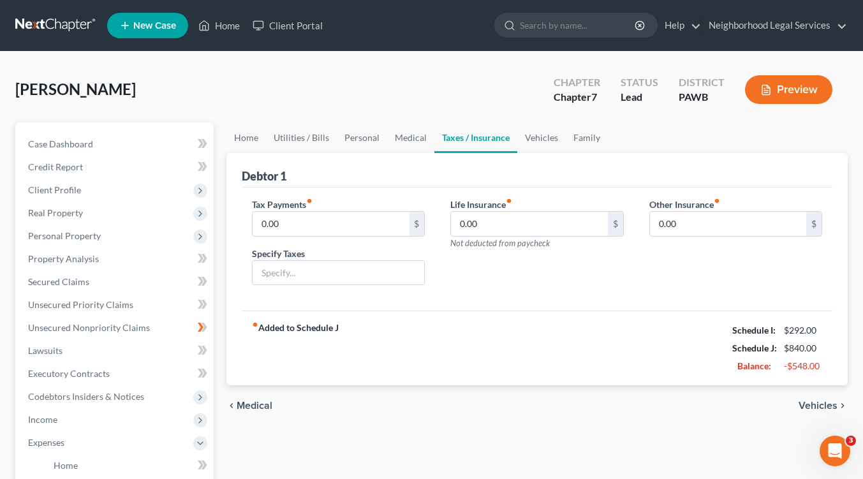
click at [828, 405] on span "Vehicles" at bounding box center [817, 405] width 39 height 10
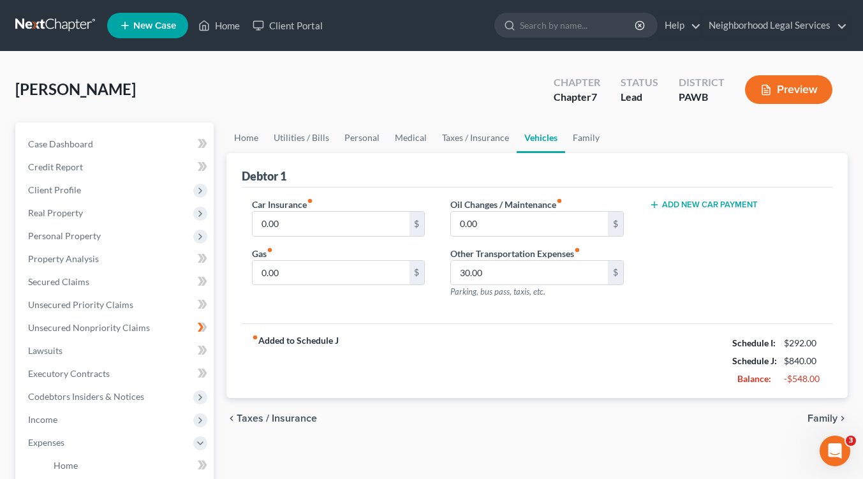
click at [829, 414] on span "Family" at bounding box center [822, 418] width 30 height 10
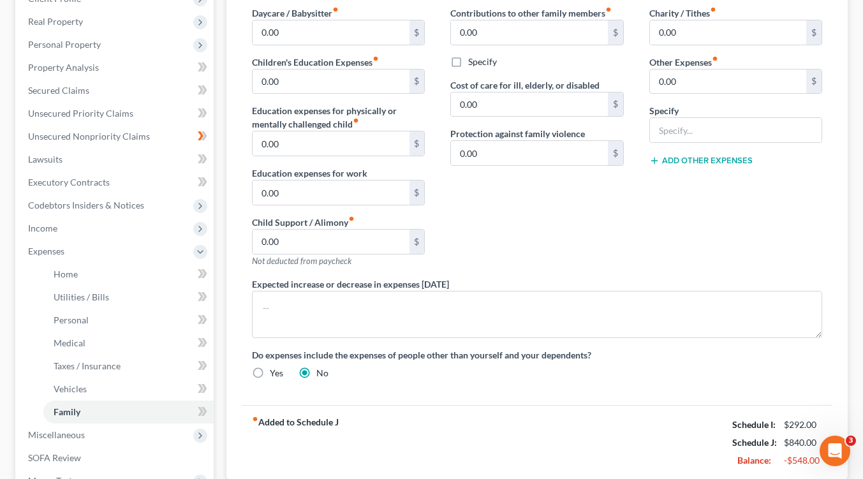
scroll to position [358, 0]
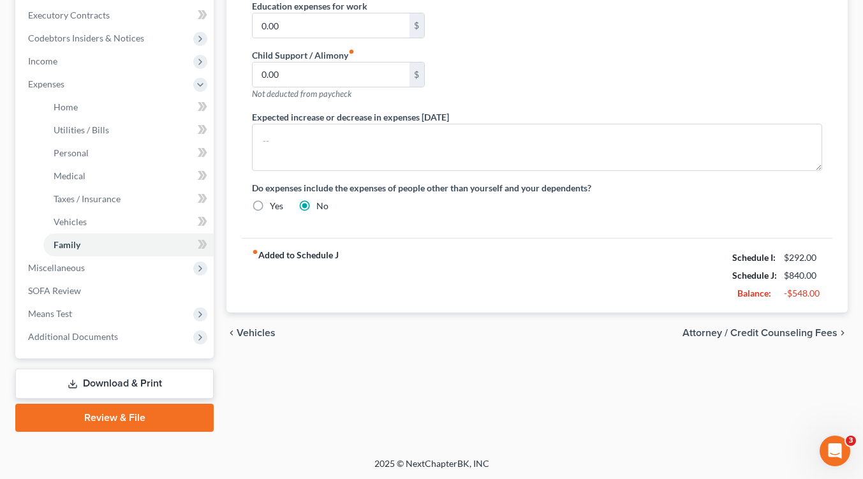
click at [805, 338] on div "chevron_left Vehicles Attorney / Credit Counseling Fees chevron_right" at bounding box center [536, 332] width 621 height 41
click at [806, 337] on span "Attorney / Credit Counseling Fees" at bounding box center [759, 333] width 155 height 10
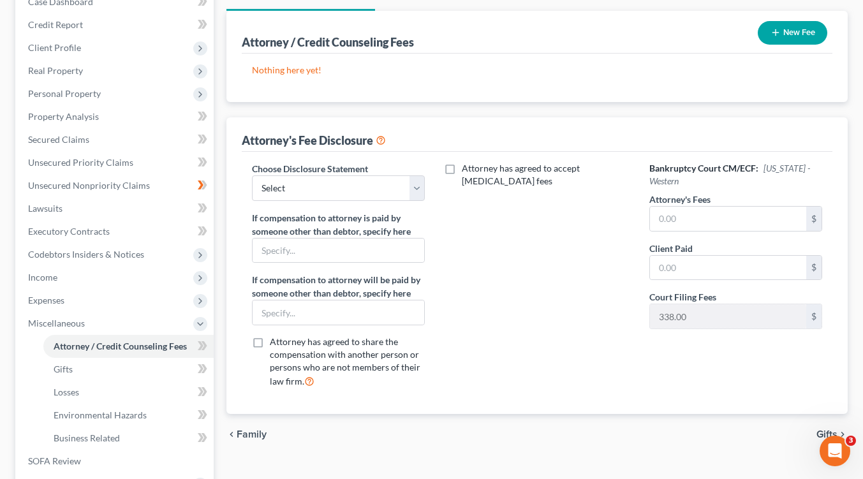
scroll to position [312, 0]
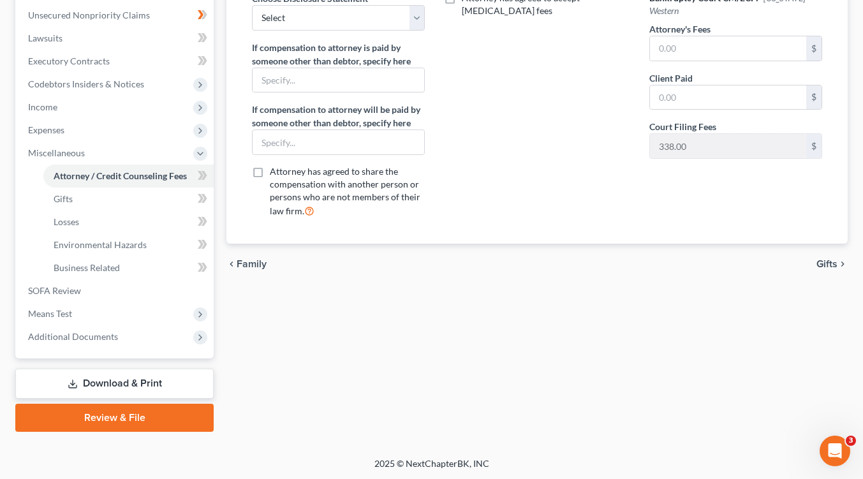
click at [88, 380] on link "Download & Print" at bounding box center [114, 384] width 198 height 30
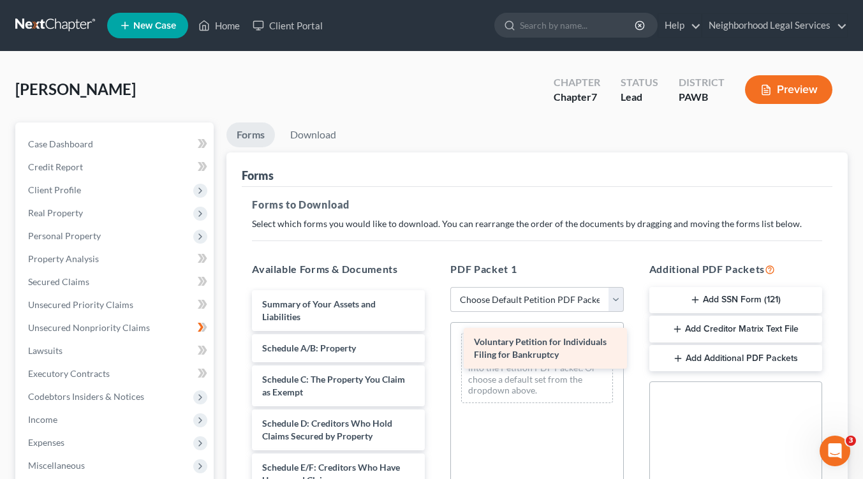
drag, startPoint x: 319, startPoint y: 309, endPoint x: 531, endPoint y: 347, distance: 215.1
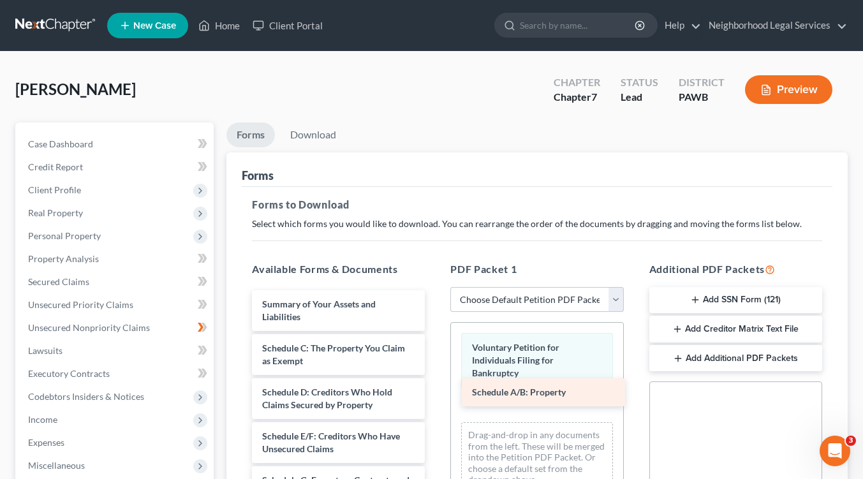
drag, startPoint x: 360, startPoint y: 344, endPoint x: 570, endPoint y: 388, distance: 214.5
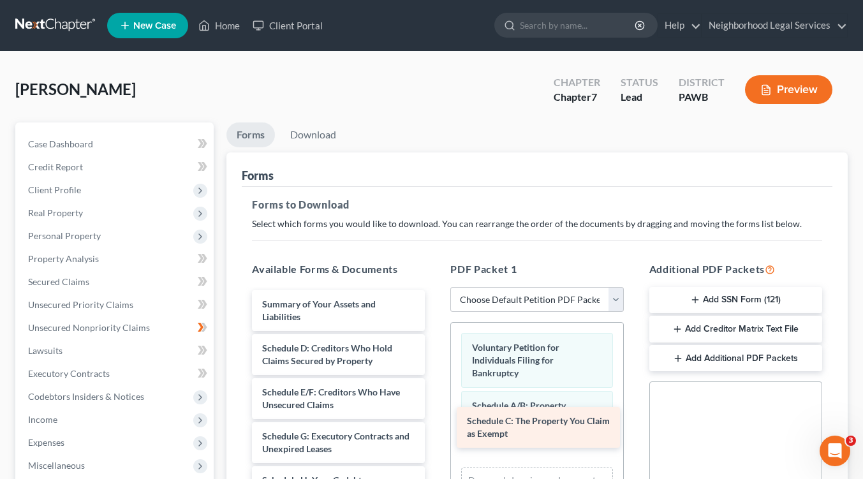
drag, startPoint x: 392, startPoint y: 352, endPoint x: 594, endPoint y: 425, distance: 215.4
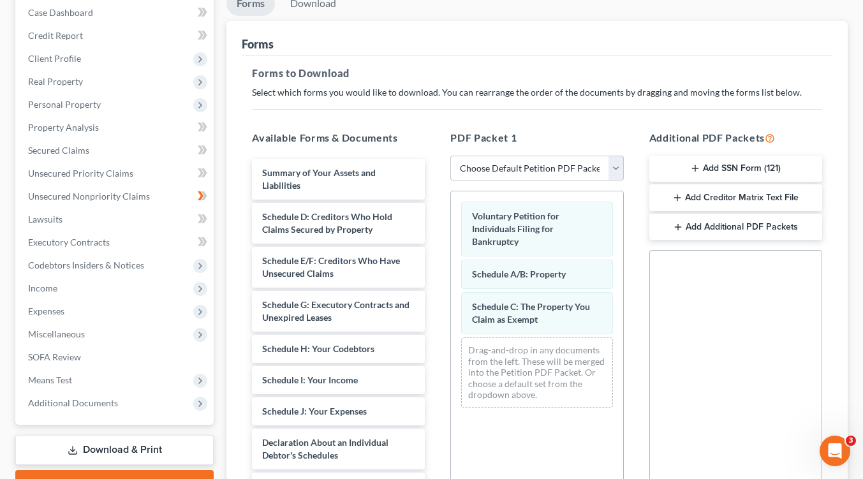
scroll to position [308, 0]
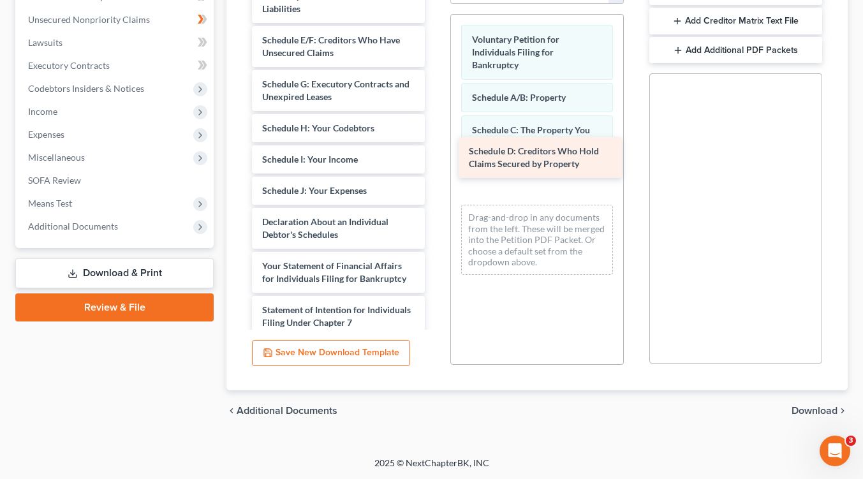
drag, startPoint x: 318, startPoint y: 39, endPoint x: 524, endPoint y: 151, distance: 235.1
click at [435, 151] on div "Schedule D: Creditors Who Hold Claims Secured by Property Summary of Your Asset…" at bounding box center [338, 263] width 193 height 562
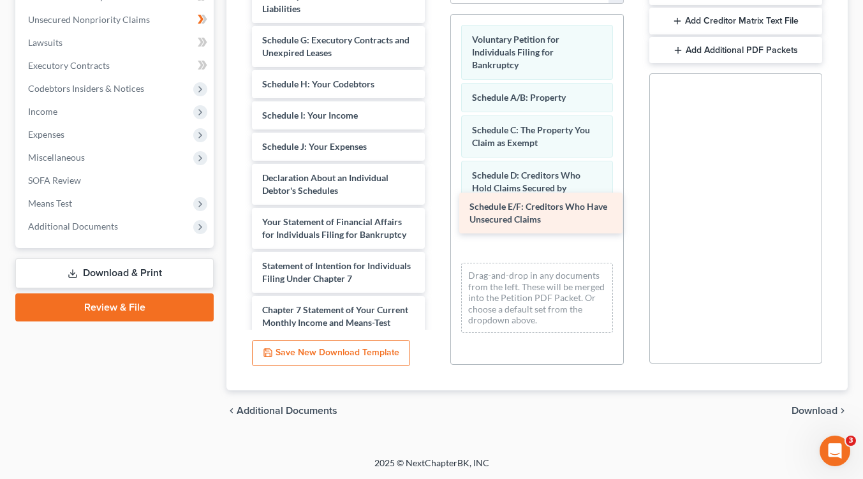
drag, startPoint x: 330, startPoint y: 37, endPoint x: 537, endPoint y: 205, distance: 266.6
click at [435, 205] on div "Schedule E/F: Creditors Who Have Unsecured Claims Summary of Your Assets and Li…" at bounding box center [338, 241] width 193 height 518
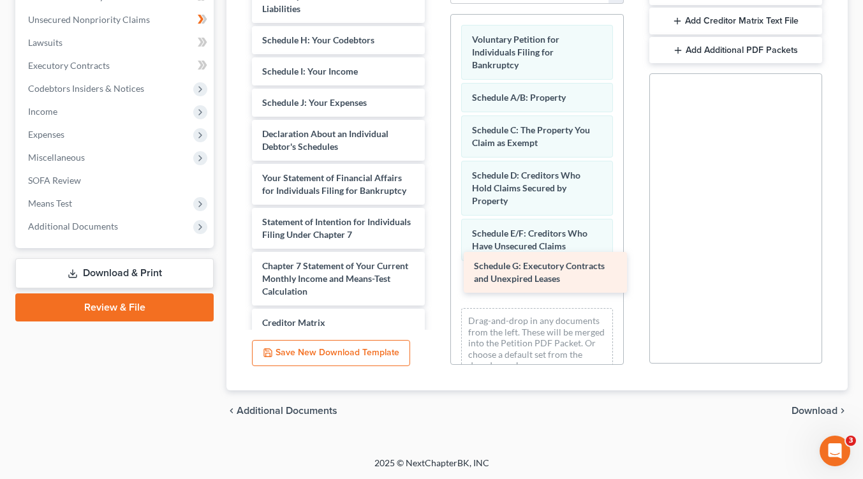
drag, startPoint x: 336, startPoint y: 43, endPoint x: 546, endPoint y: 270, distance: 309.1
click at [435, 270] on div "Schedule G: Executory Contracts and Unexpired Leases Summary of Your Assets and…" at bounding box center [338, 219] width 193 height 474
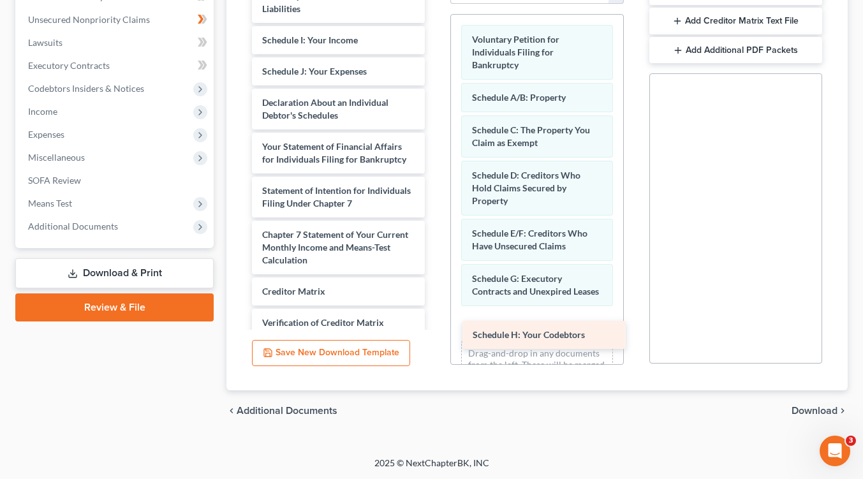
drag, startPoint x: 346, startPoint y: 120, endPoint x: 544, endPoint y: 338, distance: 294.8
click at [435, 338] on div "Schedule H: Your Codebtors Summary of Your Assets and Liabilities Schedule H: Y…" at bounding box center [338, 203] width 193 height 443
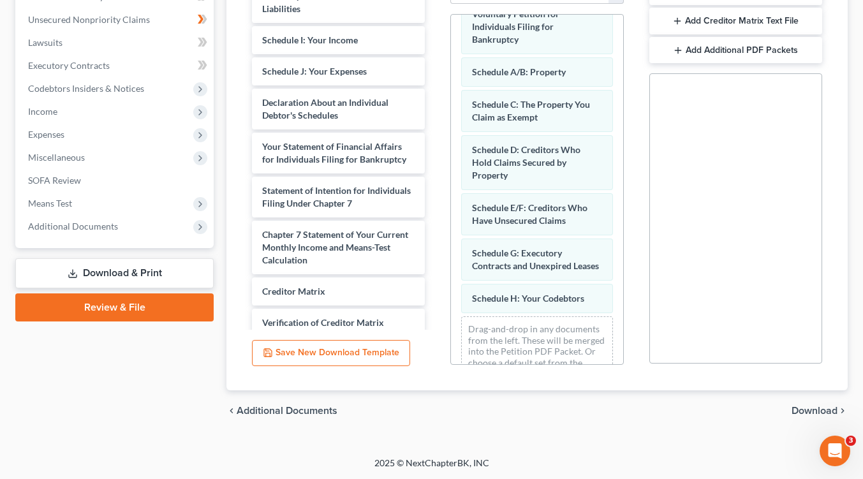
scroll to position [70, 0]
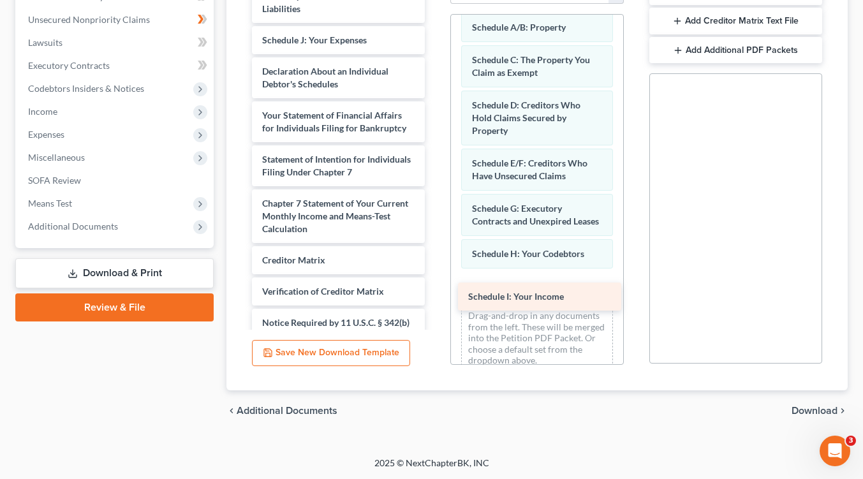
drag, startPoint x: 292, startPoint y: 40, endPoint x: 498, endPoint y: 298, distance: 329.8
click at [435, 298] on div "Schedule I: Your Income Summary of Your Assets and Liabilities Schedule I: Your…" at bounding box center [338, 187] width 193 height 411
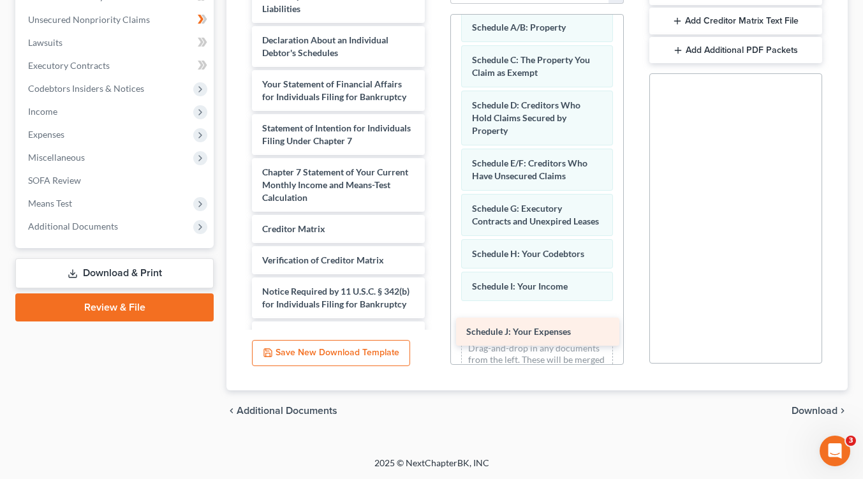
drag, startPoint x: 343, startPoint y: 35, endPoint x: 547, endPoint y: 328, distance: 356.8
click at [435, 328] on div "Schedule J: Your Expenses Summary of Your Assets and Liabilities Schedule J: Yo…" at bounding box center [338, 172] width 193 height 380
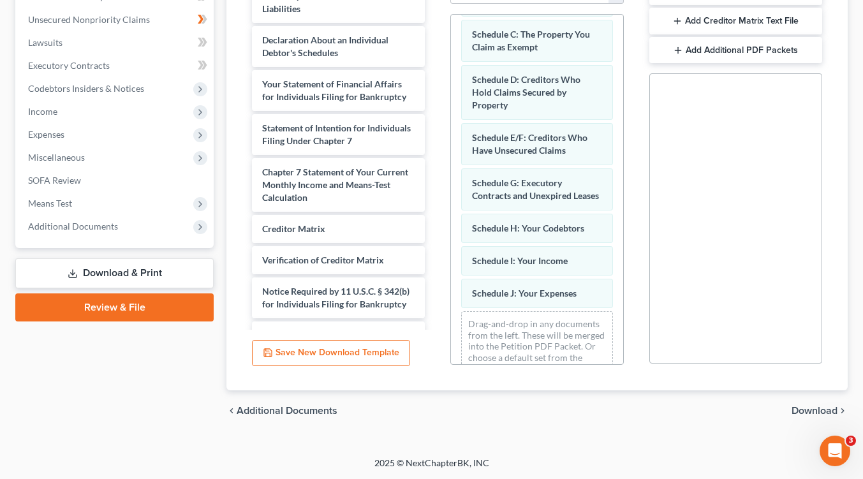
scroll to position [135, 0]
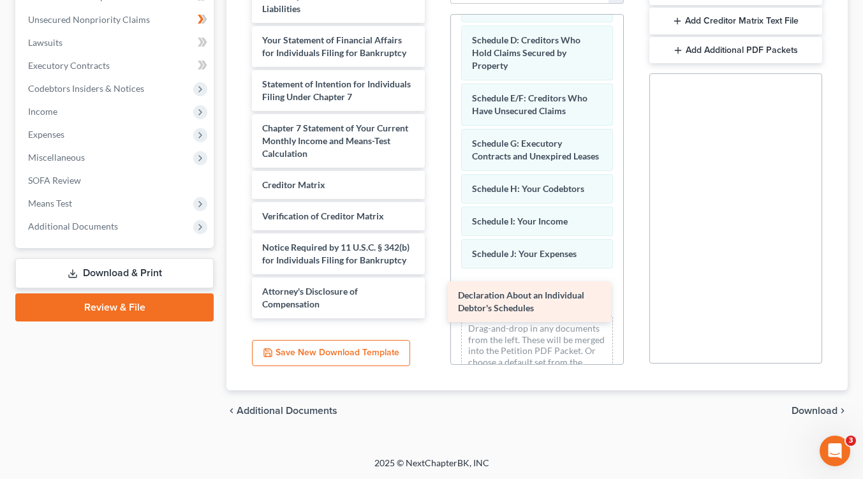
drag, startPoint x: 360, startPoint y: 123, endPoint x: 556, endPoint y: 309, distance: 270.2
click at [435, 309] on div "Declaration About an Individual Debtor's Schedules Summary of Your Assets and L…" at bounding box center [338, 150] width 193 height 336
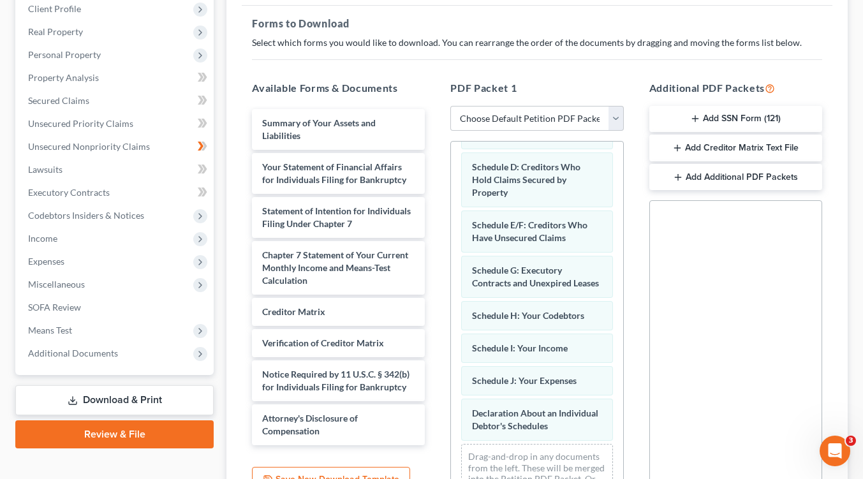
scroll to position [180, 0]
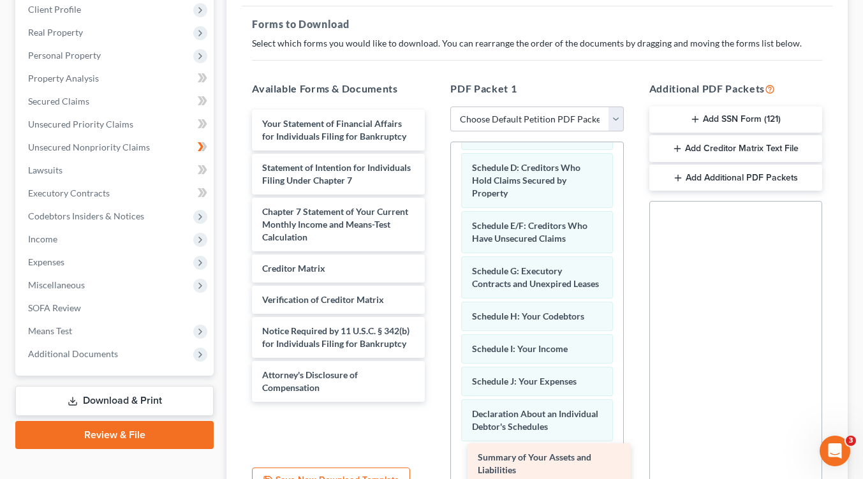
drag, startPoint x: 367, startPoint y: 129, endPoint x: 583, endPoint y: 464, distance: 398.1
click at [435, 402] on div "Summary of Your Assets and Liabilities Summary of Your Assets and Liabilities Y…" at bounding box center [338, 256] width 193 height 292
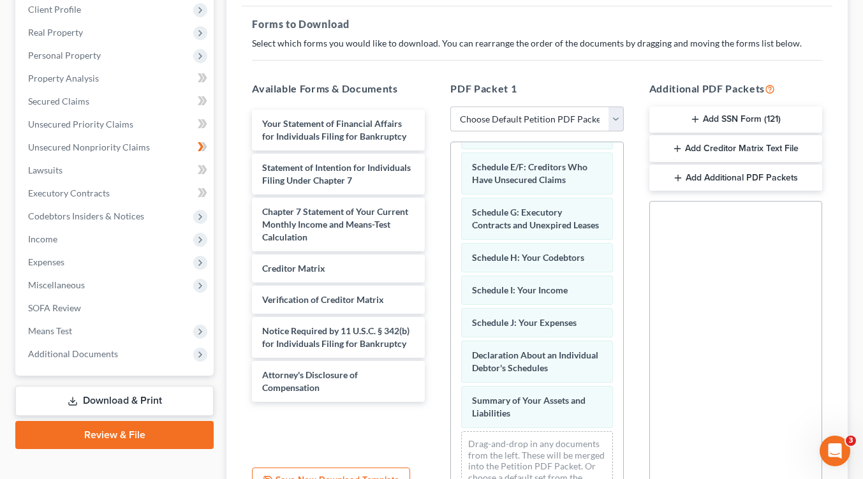
scroll to position [226, 0]
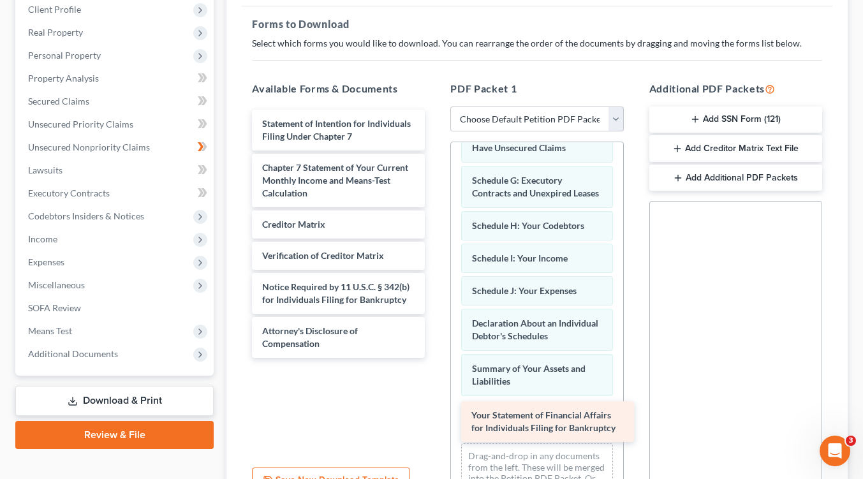
drag, startPoint x: 307, startPoint y: 127, endPoint x: 516, endPoint y: 420, distance: 359.7
click at [435, 358] on div "Your Statement of Financial Affairs for Individuals Filing for Bankruptcy Your …" at bounding box center [338, 234] width 193 height 248
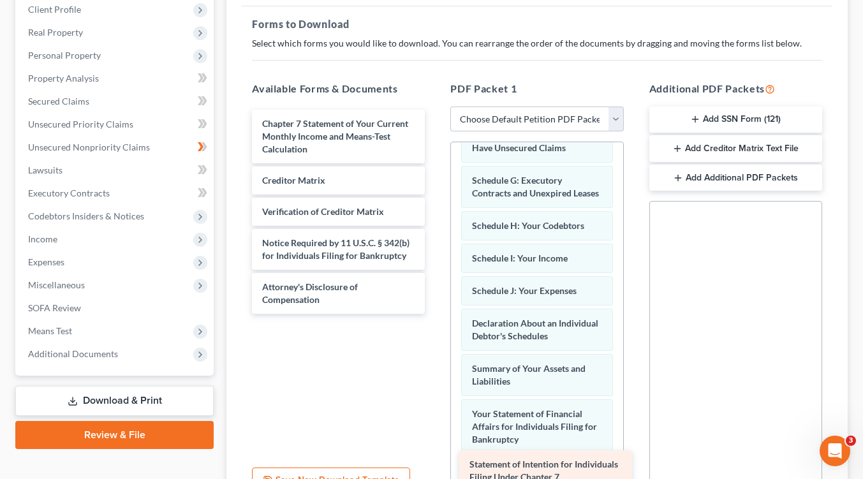
drag, startPoint x: 322, startPoint y: 131, endPoint x: 529, endPoint y: 473, distance: 399.7
click at [435, 314] on div "Statement of Intention for Individuals Filing Under Chapter 7 Statement of Inte…" at bounding box center [338, 212] width 193 height 204
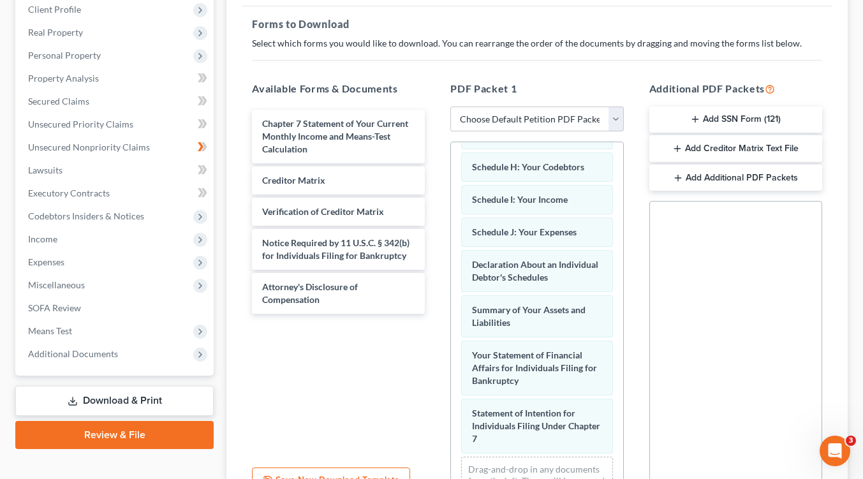
scroll to position [342, 0]
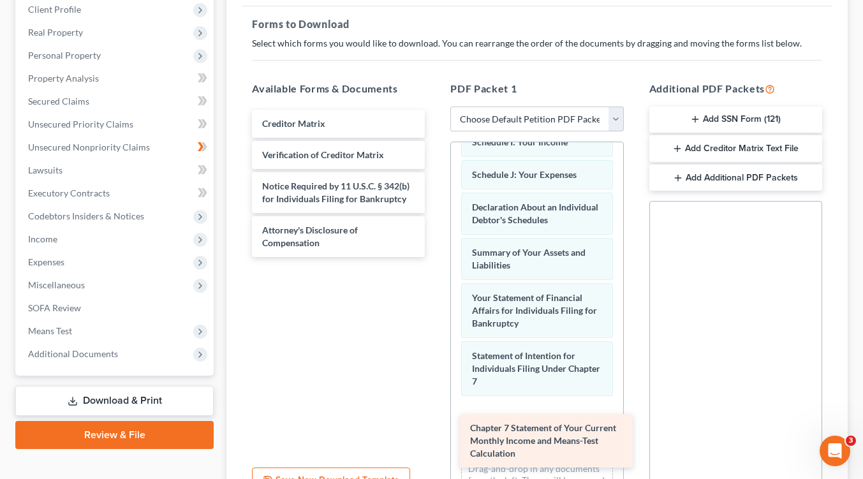
drag, startPoint x: 353, startPoint y: 128, endPoint x: 561, endPoint y: 433, distance: 369.4
click at [435, 257] on div "Chapter 7 Statement of Your Current Monthly Income and Means-Test Calculation C…" at bounding box center [338, 183] width 193 height 147
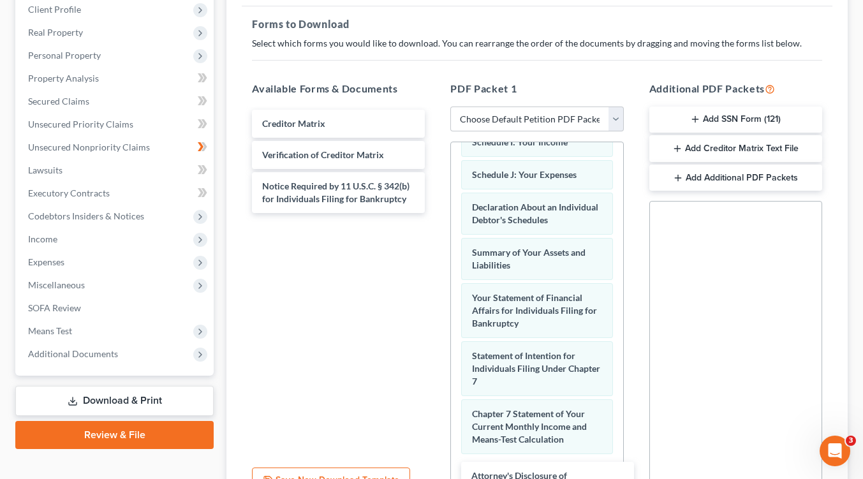
drag, startPoint x: 372, startPoint y: 237, endPoint x: 581, endPoint y: 483, distance: 323.5
click at [581, 478] on html "Home New Case Client Portal Neighborhood Legal Services slaters@nlsa.us My Acco…" at bounding box center [431, 213] width 863 height 787
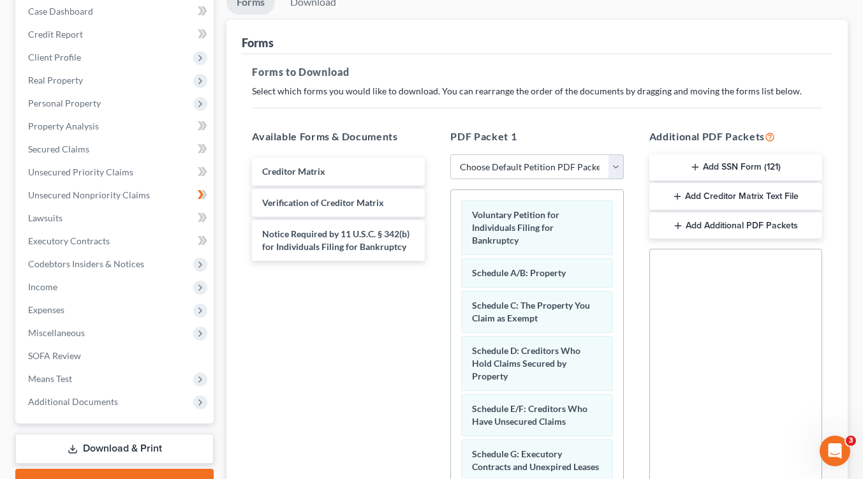
scroll to position [117, 0]
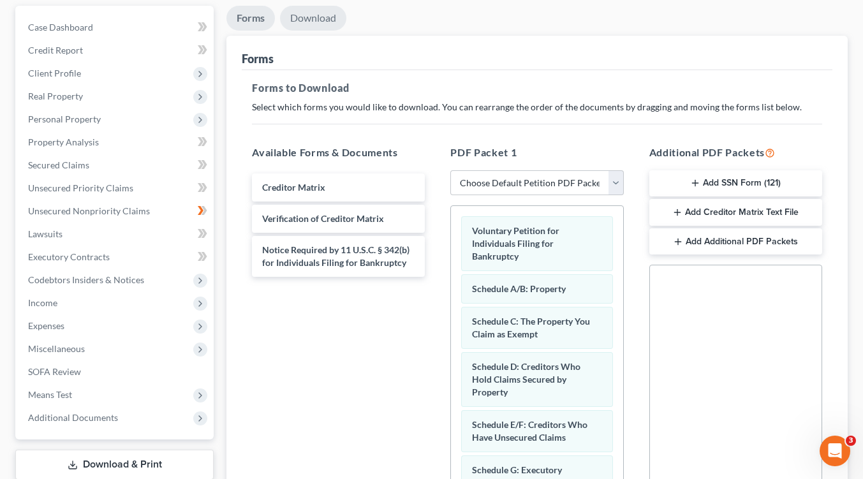
click at [311, 18] on link "Download" at bounding box center [313, 18] width 66 height 25
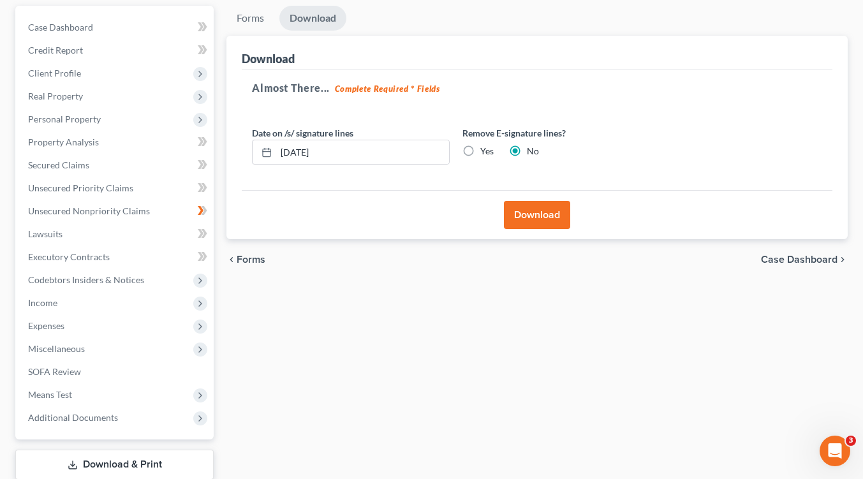
click at [300, 17] on link "Download" at bounding box center [312, 18] width 67 height 25
click at [525, 210] on button "Download" at bounding box center [537, 215] width 66 height 28
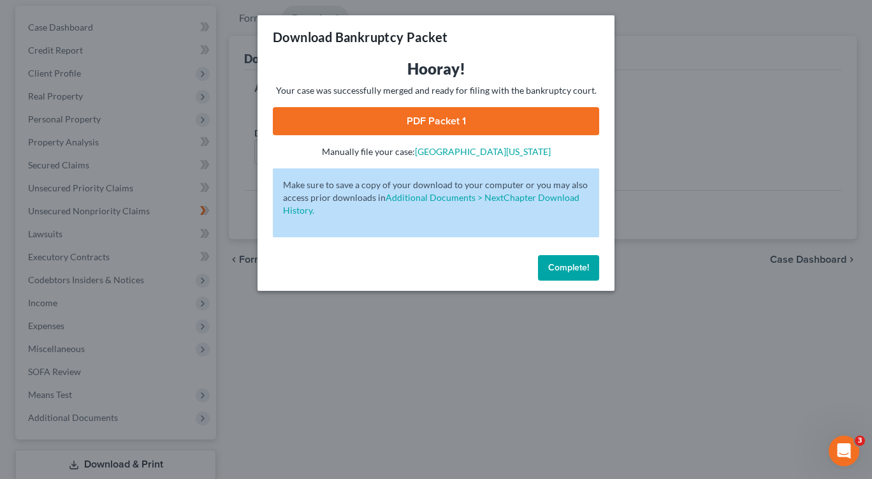
click at [437, 117] on link "PDF Packet 1" at bounding box center [436, 121] width 326 height 28
click at [582, 266] on span "Complete!" at bounding box center [568, 267] width 41 height 11
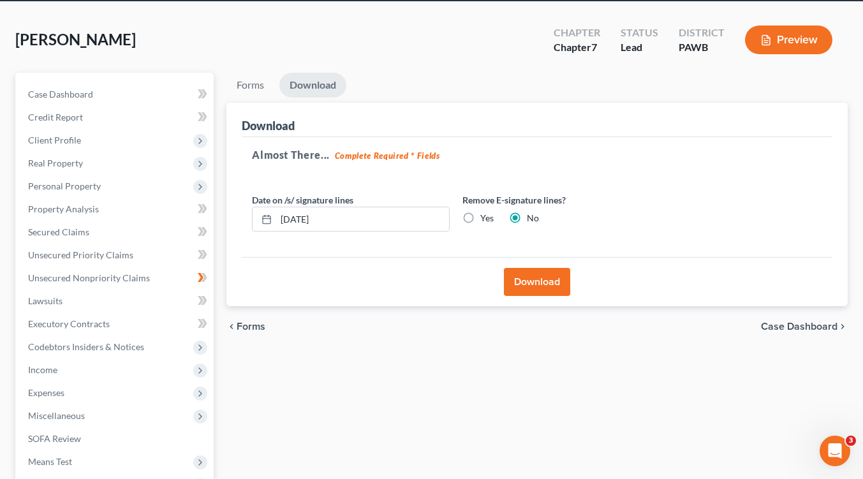
scroll to position [0, 0]
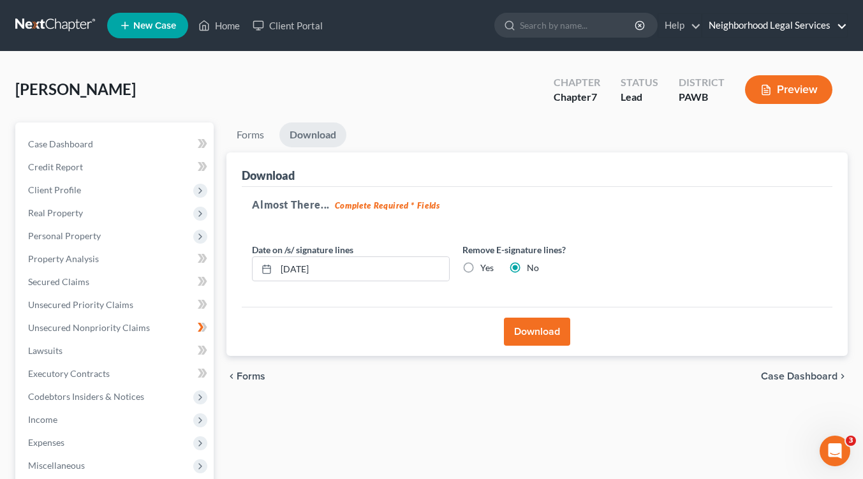
click at [728, 22] on link "Neighborhood Legal Services" at bounding box center [774, 25] width 145 height 23
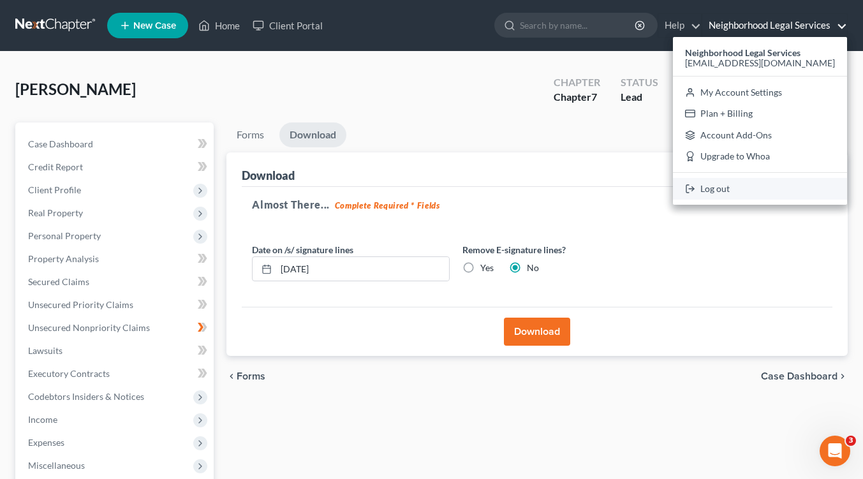
click at [751, 191] on link "Log out" at bounding box center [760, 189] width 174 height 22
